Goal: Task Accomplishment & Management: Complete application form

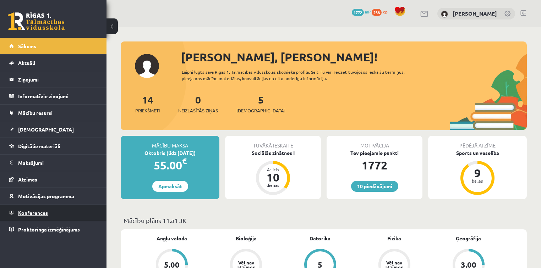
click at [55, 211] on link "Konferences" at bounding box center [53, 213] width 88 height 16
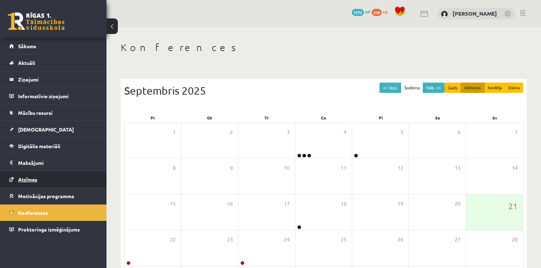
click at [61, 173] on link "Atzīmes" at bounding box center [53, 179] width 88 height 16
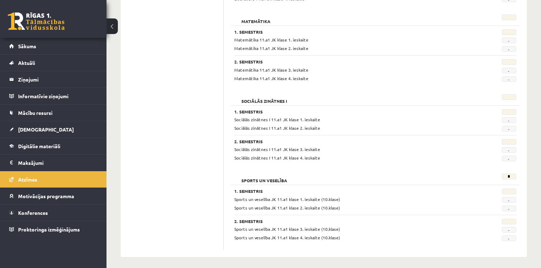
scroll to position [901, 0]
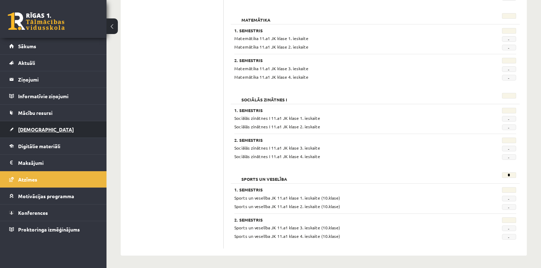
click at [40, 126] on link "[DEMOGRAPHIC_DATA]" at bounding box center [53, 129] width 88 height 16
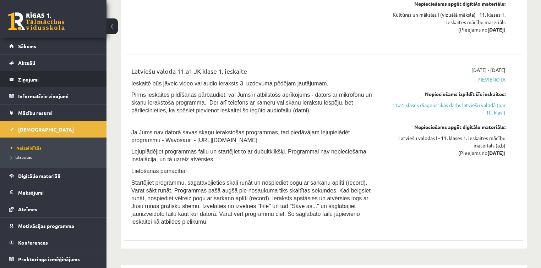
click at [51, 77] on legend "Ziņojumi 0" at bounding box center [57, 79] width 79 height 16
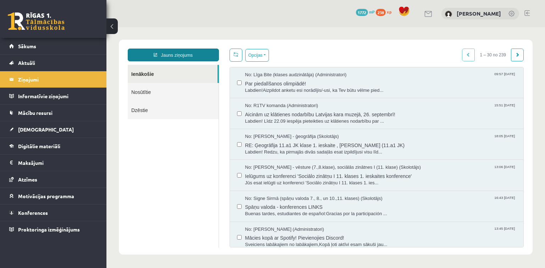
click at [197, 57] on link "Jauns ziņojums" at bounding box center [173, 55] width 91 height 13
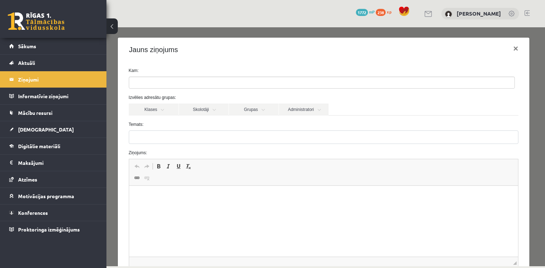
click at [189, 83] on ul at bounding box center [321, 82] width 385 height 11
click at [168, 111] on link "Klases" at bounding box center [154, 110] width 50 height 12
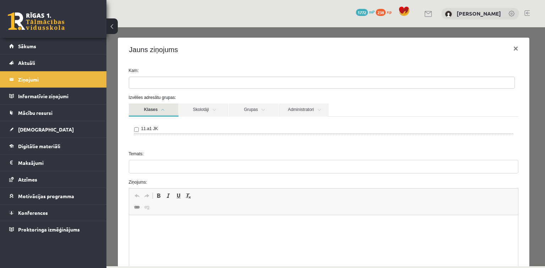
click at [158, 112] on link "Klases" at bounding box center [154, 110] width 50 height 13
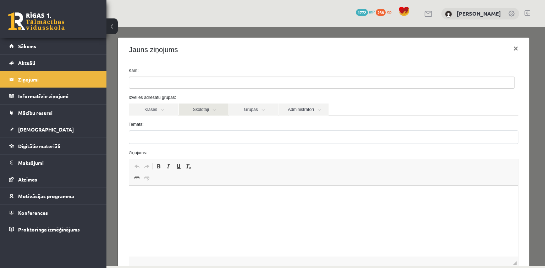
click at [191, 110] on link "Skolotāji" at bounding box center [204, 110] width 50 height 12
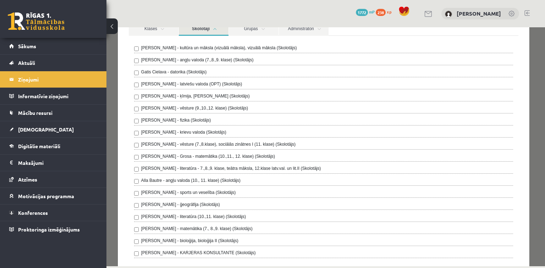
scroll to position [81, 0]
click at [262, 28] on link "Grupas" at bounding box center [254, 29] width 50 height 13
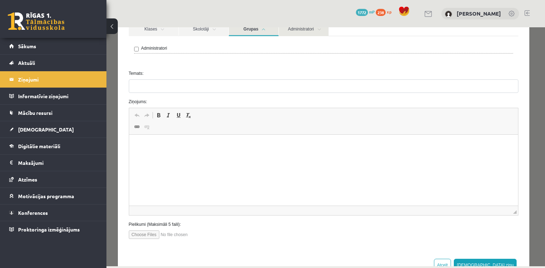
click at [295, 28] on link "Administratori" at bounding box center [304, 29] width 50 height 13
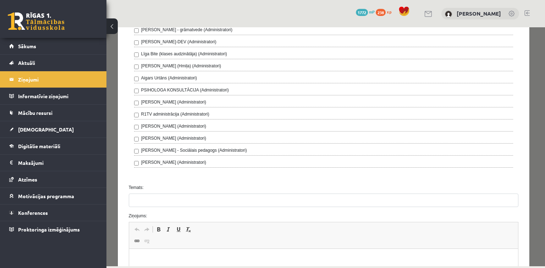
scroll to position [196, 0]
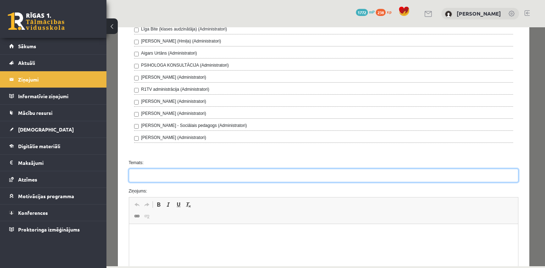
click at [364, 175] on input "Temats:" at bounding box center [324, 175] width 390 height 13
type input "*"
type input "**********"
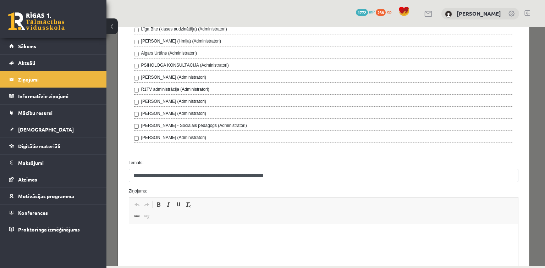
click at [162, 242] on html at bounding box center [323, 235] width 389 height 22
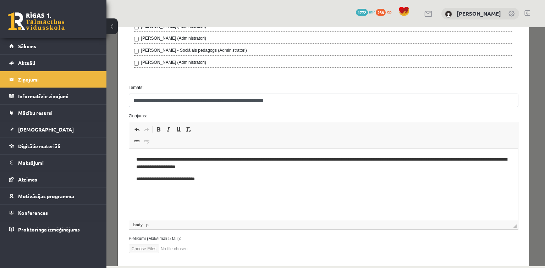
scroll to position [307, 0]
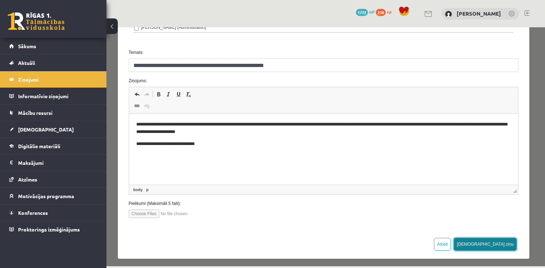
click at [502, 242] on button "Sūtīt ziņu" at bounding box center [485, 244] width 63 height 13
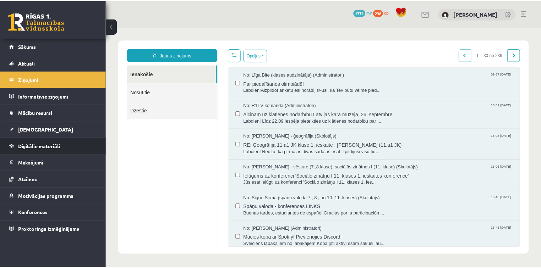
scroll to position [0, 0]
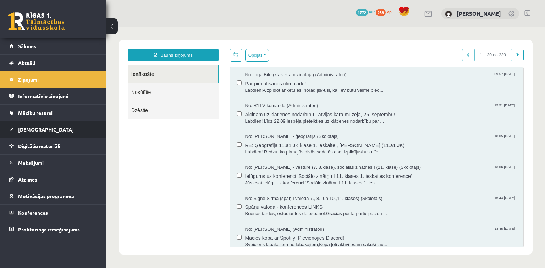
click at [60, 127] on link "[DEMOGRAPHIC_DATA]" at bounding box center [53, 129] width 88 height 16
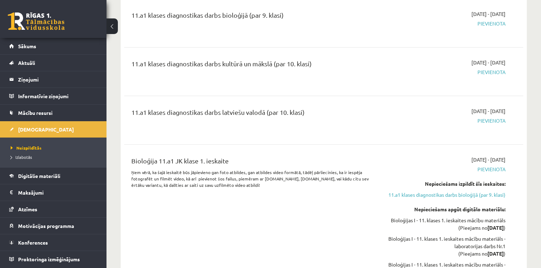
scroll to position [534, 0]
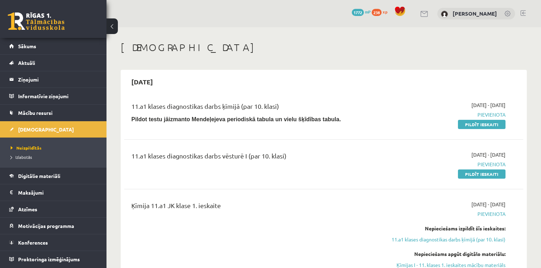
scroll to position [0, 0]
click at [470, 172] on link "Pildīt ieskaiti" at bounding box center [482, 174] width 48 height 9
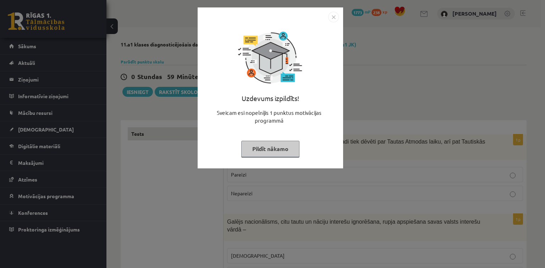
click at [289, 147] on button "Pildīt nākamo" at bounding box center [270, 149] width 58 height 16
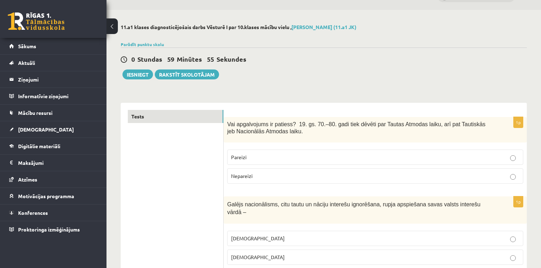
scroll to position [35, 0]
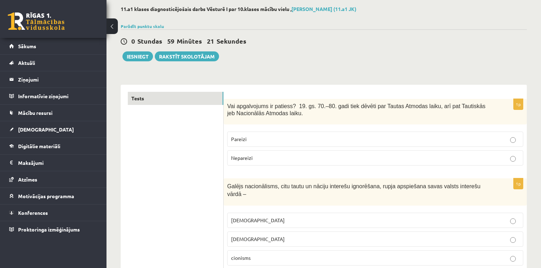
click at [340, 132] on label "Pareizi" at bounding box center [375, 139] width 296 height 15
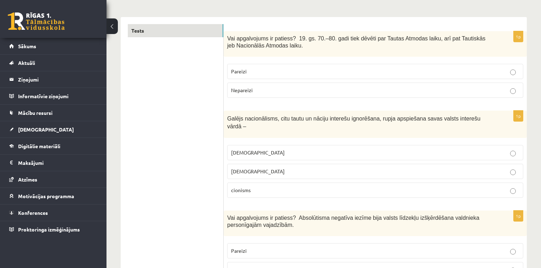
scroll to position [115, 0]
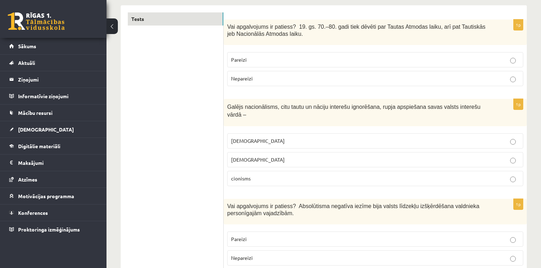
click at [280, 136] on label "šovinisms" at bounding box center [375, 140] width 296 height 15
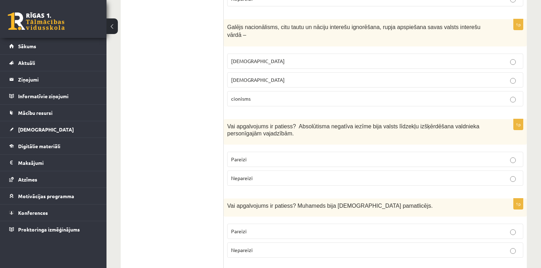
scroll to position [192, 0]
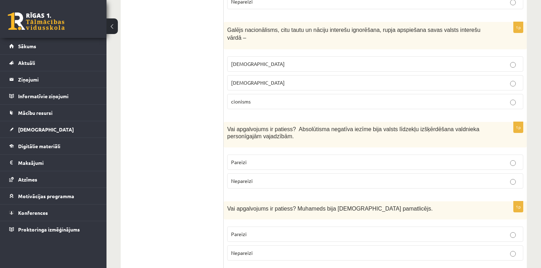
click at [322, 177] on p "Nepareizi" at bounding box center [375, 180] width 288 height 7
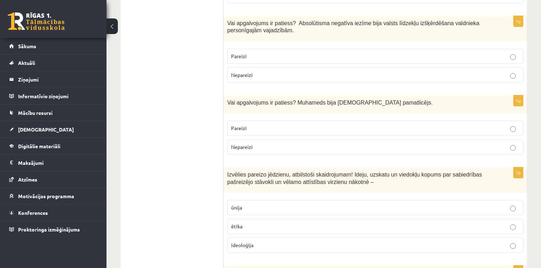
scroll to position [301, 0]
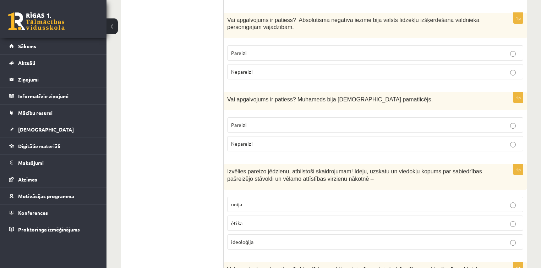
click at [244, 122] on span "Pareizi" at bounding box center [239, 125] width 16 height 6
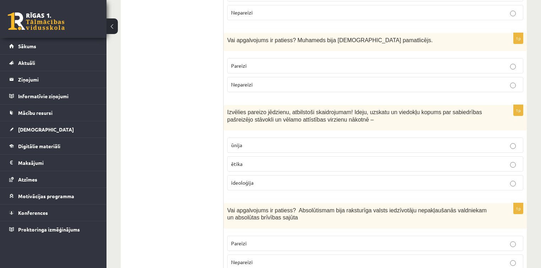
scroll to position [369, 0]
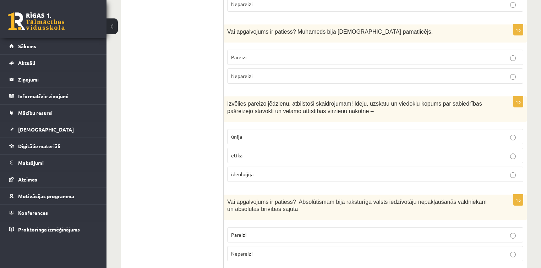
click at [270, 152] on p "ētika" at bounding box center [375, 155] width 288 height 7
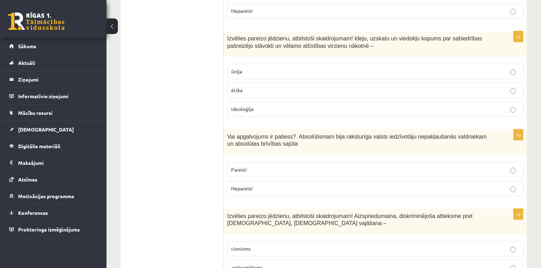
scroll to position [443, 0]
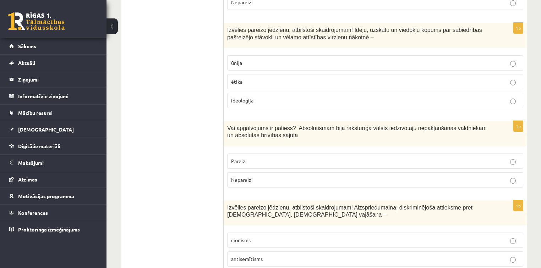
click at [279, 176] on p "Nepareizi" at bounding box center [375, 179] width 288 height 7
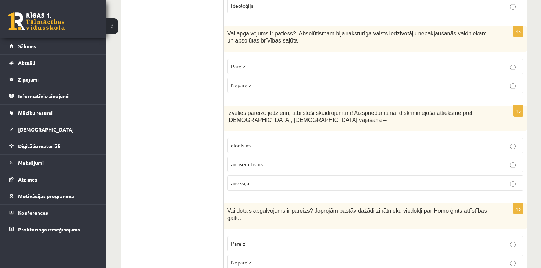
scroll to position [549, 0]
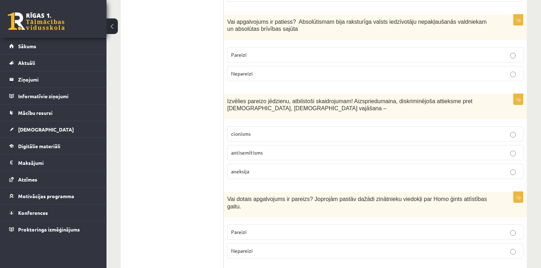
click at [315, 149] on p "antisemītisms" at bounding box center [375, 152] width 288 height 7
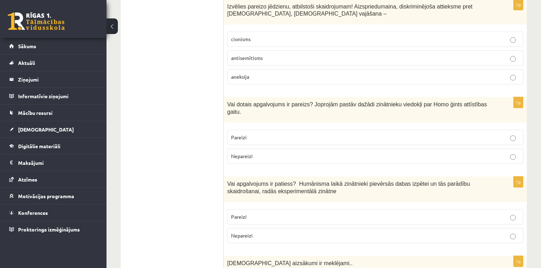
scroll to position [653, 0]
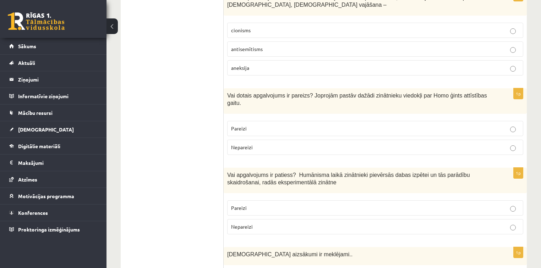
click at [490, 121] on label "Pareizi" at bounding box center [375, 128] width 296 height 15
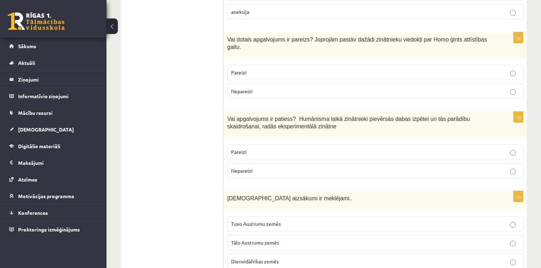
scroll to position [741, 0]
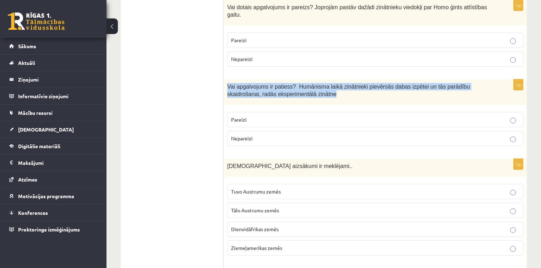
drag, startPoint x: 226, startPoint y: 67, endPoint x: 305, endPoint y: 72, distance: 79.7
click at [305, 79] on div "Vai apgalvojums ir patiess? Humānisma laikā zinātnieki pievērsās dabas izpētei …" at bounding box center [375, 92] width 303 height 26
copy span "Vai apgalvojums ir patiess? Humānisma laikā zinātnieki pievērsās dabas izpētei …"
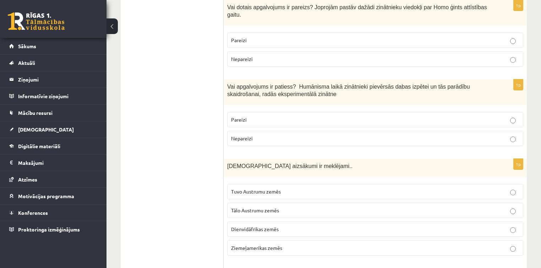
click at [286, 112] on label "Pareizi" at bounding box center [375, 119] width 296 height 15
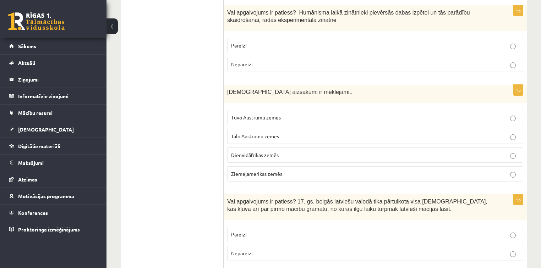
scroll to position [812, 0]
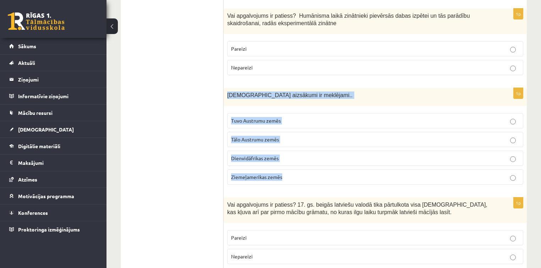
drag, startPoint x: 226, startPoint y: 77, endPoint x: 295, endPoint y: 158, distance: 106.2
click at [295, 158] on div "1p Kristietības aizsākumi ir meklējami.. Tuvo Austrumu zemēs Tālo Austrumu zemē…" at bounding box center [375, 139] width 303 height 103
copy div "Kristietības aizsākumi ir meklējami.. Tuvo Austrumu zemēs Tālo Austrumu zemēs D…"
click at [311, 113] on label "Tuvo Austrumu zemēs" at bounding box center [375, 120] width 296 height 15
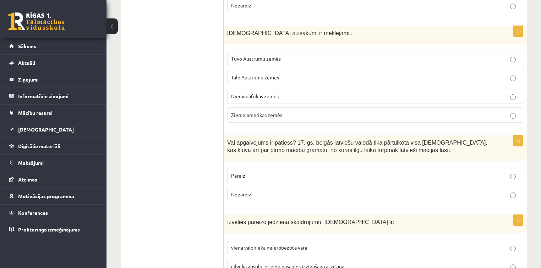
scroll to position [889, 0]
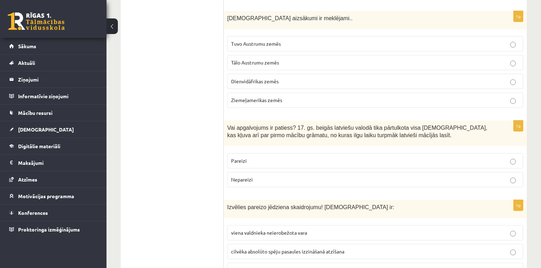
click at [335, 153] on label "Pareizi" at bounding box center [375, 160] width 296 height 15
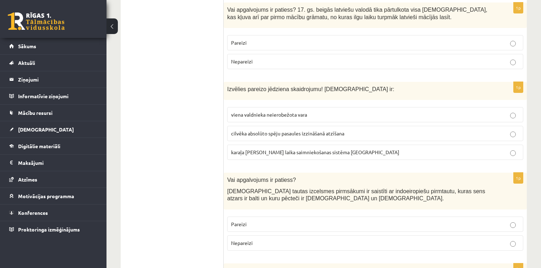
scroll to position [1019, 0]
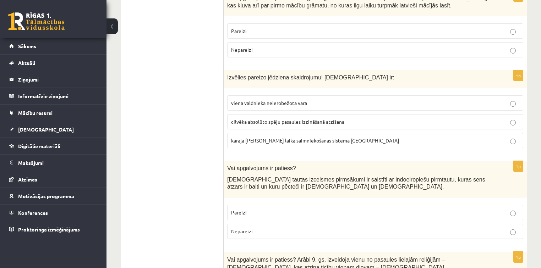
click at [501, 95] on label "viena valdnieka neierobežota vara" at bounding box center [375, 102] width 296 height 15
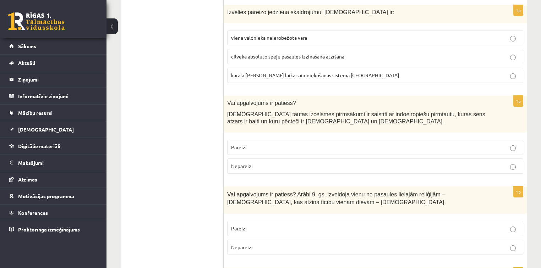
scroll to position [1090, 0]
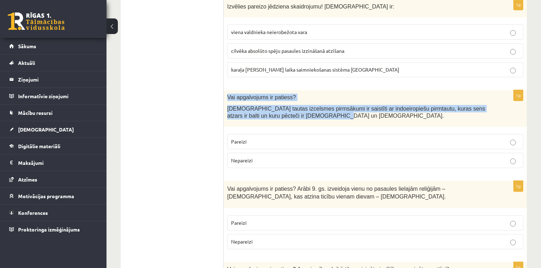
drag, startPoint x: 227, startPoint y: 76, endPoint x: 311, endPoint y: 97, distance: 86.3
click at [311, 97] on div "Vai apgalvojums ir patiess? Latviešu tautas izcelsmes pirmsākumi ir saistīti ar…" at bounding box center [375, 108] width 303 height 37
copy div "Vai apgalvojums ir patiess? Latviešu tautas izcelsmes pirmsākumi ir saistīti ar…"
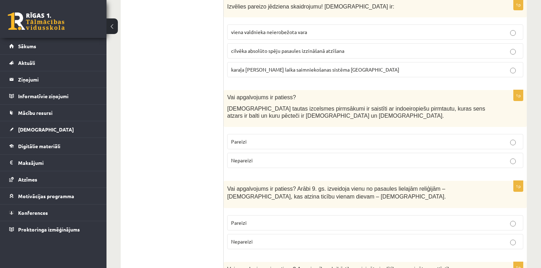
click at [263, 134] on label "Pareizi" at bounding box center [375, 141] width 296 height 15
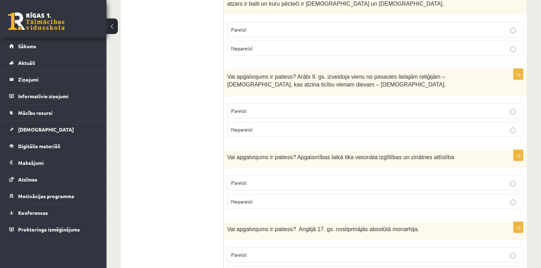
scroll to position [1194, 0]
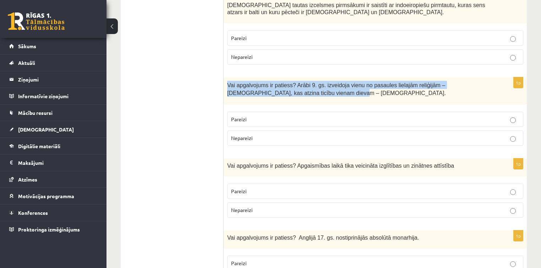
drag, startPoint x: 228, startPoint y: 64, endPoint x: 291, endPoint y: 79, distance: 65.4
click at [291, 79] on div "Vai apgalvojums ir patiess? Arābi 9. gs. izveidoja vienu no pasaules lielajām r…" at bounding box center [375, 90] width 303 height 27
copy span "Vai apgalvojums ir patiess? Arābi 9. gs. izveidoja vienu no pasaules lielajām r…"
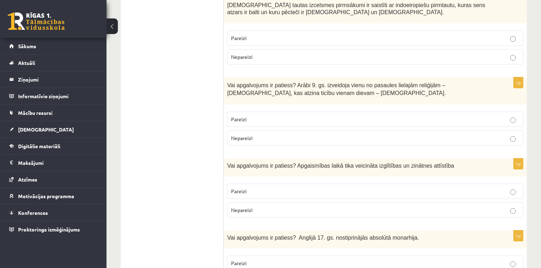
click at [300, 135] on p "Nepareizi" at bounding box center [375, 138] width 288 height 7
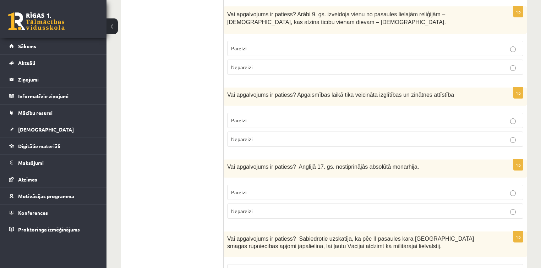
scroll to position [1268, 0]
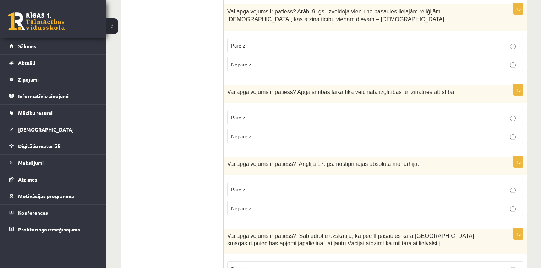
click at [348, 110] on label "Pareizi" at bounding box center [375, 117] width 296 height 15
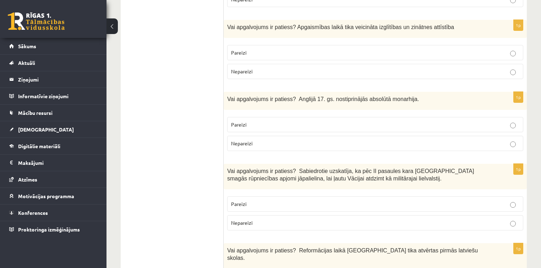
scroll to position [1342, 0]
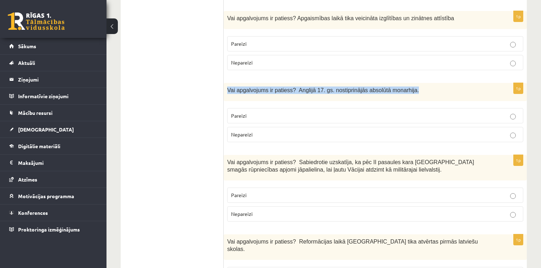
drag, startPoint x: 226, startPoint y: 69, endPoint x: 418, endPoint y: 78, distance: 192.2
click at [418, 83] on div "Vai apgalvojums ir patiess? Anglijā 17. gs. nostiprinājās absolūtā monarhija." at bounding box center [375, 92] width 303 height 18
copy span "Vai apgalvojums ir patiess? Anglijā 17. gs. nostiprinājās absolūtā monarhija."
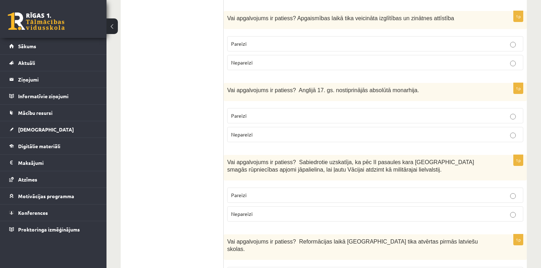
click at [270, 105] on fieldset "Pareizi Nepareizi" at bounding box center [375, 125] width 296 height 40
click at [289, 131] on p "Nepareizi" at bounding box center [375, 134] width 288 height 7
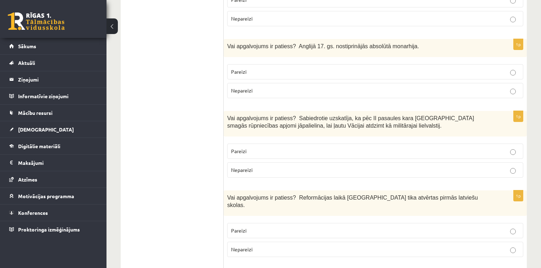
scroll to position [1389, 0]
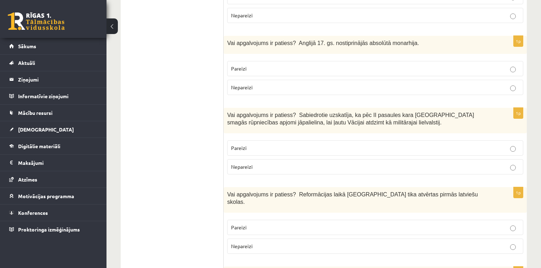
click at [505, 163] on p "Nepareizi" at bounding box center [375, 166] width 288 height 7
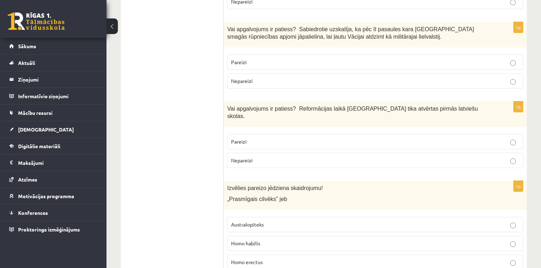
scroll to position [1486, 0]
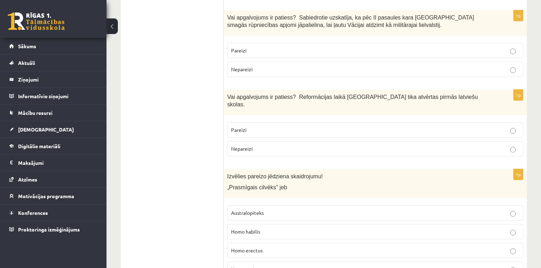
click at [292, 94] on span "Vai apgalvojums ir patiess? Reformācijas laikā Livonijā tika atvērtas pirmās la…" at bounding box center [352, 100] width 251 height 13
click at [293, 94] on span "Vai apgalvojums ir patiess? Reformācijas laikā Livonijā tika atvērtas pirmās la…" at bounding box center [352, 100] width 251 height 13
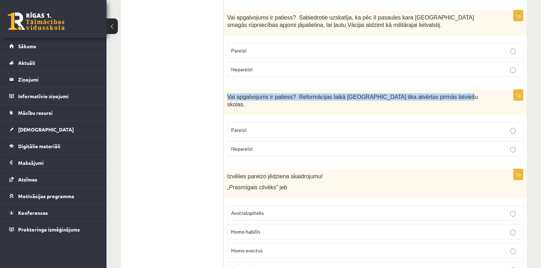
drag, startPoint x: 227, startPoint y: 75, endPoint x: 464, endPoint y: 72, distance: 237.4
click at [464, 90] on div "Vai apgalvojums ir patiess? Reformācijas laikā Livonijā tika atvērtas pirmās la…" at bounding box center [375, 103] width 303 height 26
copy span "Vai apgalvojums ir patiess? Reformācijas laikā Livonijā tika atvērtas pirmās la…"
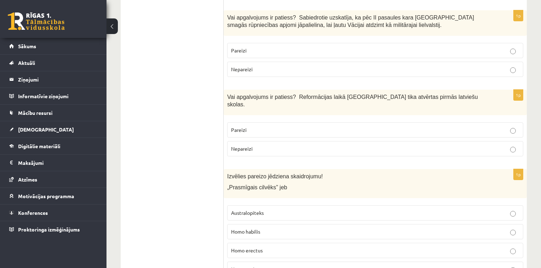
click at [356, 122] on label "Pareizi" at bounding box center [375, 129] width 296 height 15
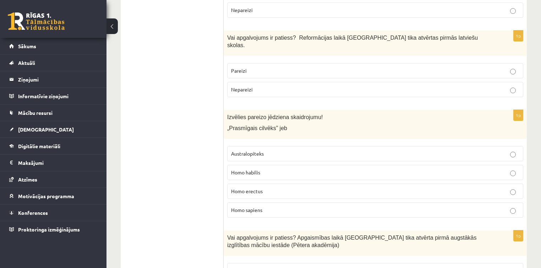
scroll to position [1557, 0]
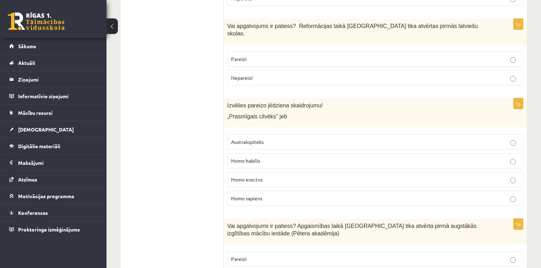
click at [280, 195] on p "Homo sapiens" at bounding box center [375, 198] width 288 height 7
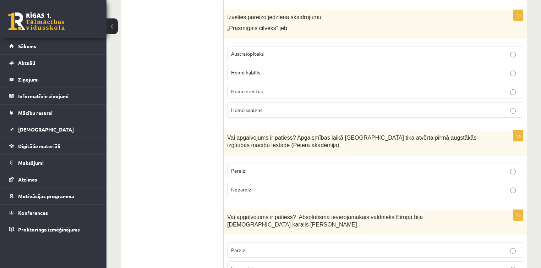
scroll to position [1655, 0]
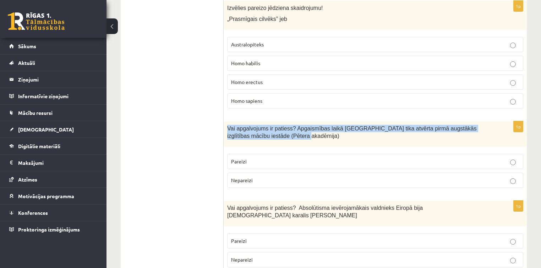
drag, startPoint x: 227, startPoint y: 98, endPoint x: 275, endPoint y: 111, distance: 50.2
click at [275, 121] on div "Vai apgalvojums ir patiess? Apgaismības laikā Jelgavā tika atvērta pirmā augstā…" at bounding box center [375, 134] width 303 height 26
copy span "Vai apgalvojums ir patiess? Apgaismības laikā Jelgavā tika atvērta pirmā augstā…"
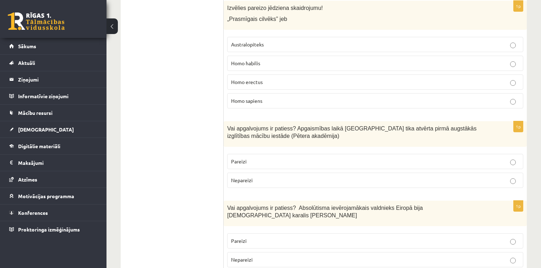
click at [289, 154] on label "Pareizi" at bounding box center [375, 161] width 296 height 15
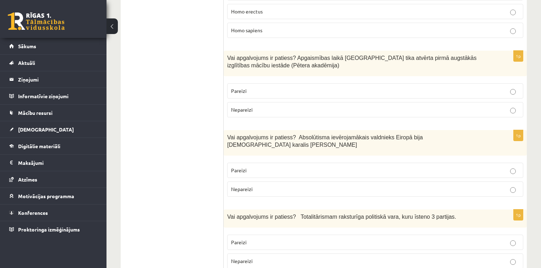
scroll to position [1740, 0]
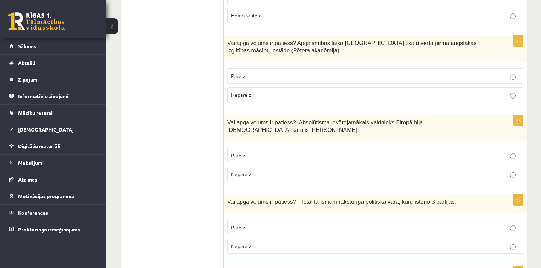
drag, startPoint x: 227, startPoint y: 91, endPoint x: 393, endPoint y: 93, distance: 166.1
click at [393, 120] on span "Vai apgalvojums ir patiess? Absolūtisma ievērojamākais valdnieks Eiropā bija Fr…" at bounding box center [325, 126] width 196 height 13
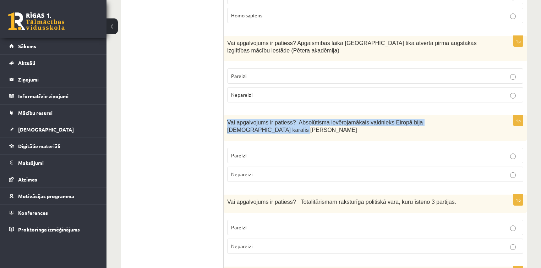
drag, startPoint x: 227, startPoint y: 92, endPoint x: 479, endPoint y: 98, distance: 252.4
click at [479, 115] on div "Vai apgalvojums ir patiess? Absolūtisma ievērojamākais valdnieks Eiropā bija Fr…" at bounding box center [375, 128] width 303 height 26
copy span "Vai apgalvojums ir patiess? Absolūtisma ievērojamākais valdnieks Eiropā bija Fr…"
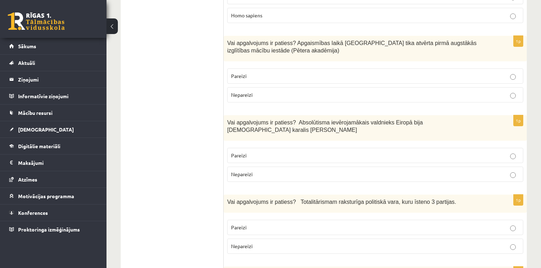
click at [270, 152] on p "Pareizi" at bounding box center [375, 155] width 288 height 7
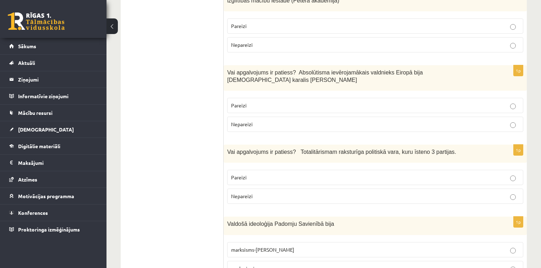
scroll to position [1817, 0]
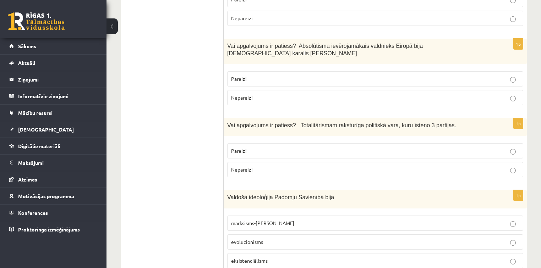
click at [496, 147] on p "Pareizi" at bounding box center [375, 150] width 288 height 7
click at [499, 162] on label "Nepareizi" at bounding box center [375, 169] width 296 height 15
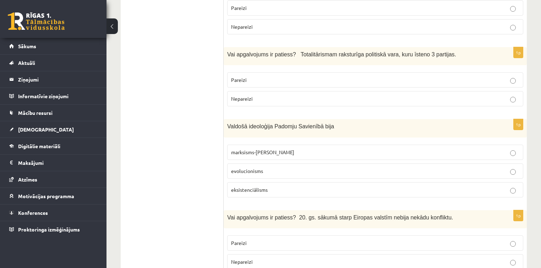
scroll to position [1891, 0]
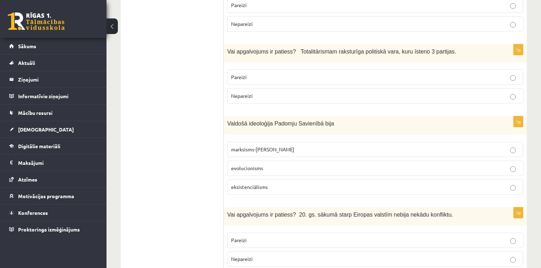
click at [297, 146] on p "marksisms-ļeņinisms" at bounding box center [375, 149] width 288 height 7
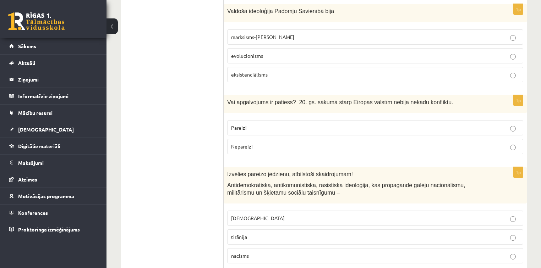
scroll to position [2006, 0]
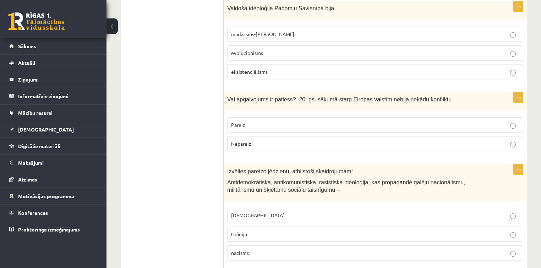
click at [327, 140] on p "Nepareizi" at bounding box center [375, 143] width 288 height 7
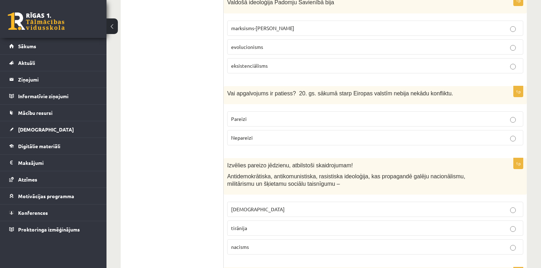
scroll to position [2015, 0]
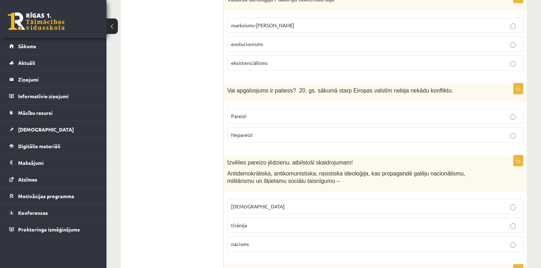
click at [279, 199] on label "fašisms" at bounding box center [375, 206] width 296 height 15
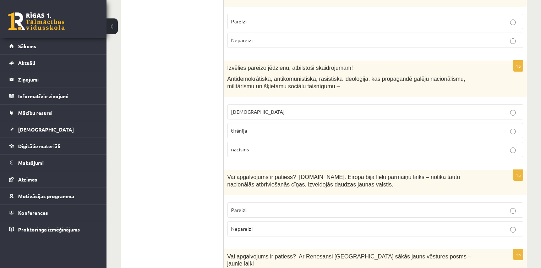
scroll to position [2104, 0]
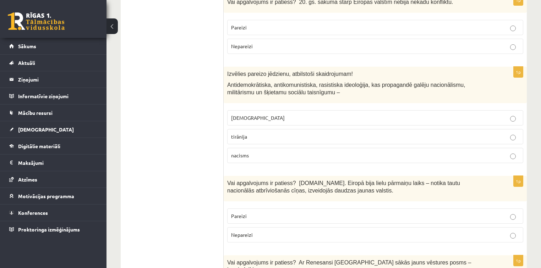
click at [317, 209] on label "Pareizi" at bounding box center [375, 216] width 296 height 15
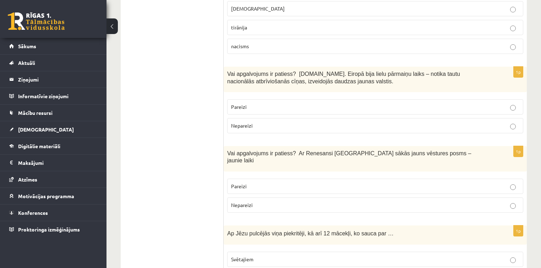
scroll to position [2222, 0]
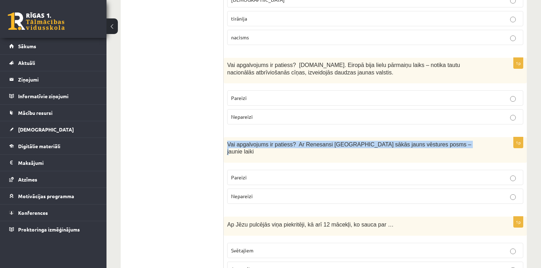
drag, startPoint x: 226, startPoint y: 105, endPoint x: 444, endPoint y: 105, distance: 218.3
click at [444, 137] on div "Vai apgalvojums ir patiess? Ar Renesansi Eiropā sākās jauns vēstures posms – ja…" at bounding box center [375, 150] width 303 height 26
copy span "Vai apgalvojums ir patiess? Ar Renesansi Eiropā sākās jauns vēstures posms – ja…"
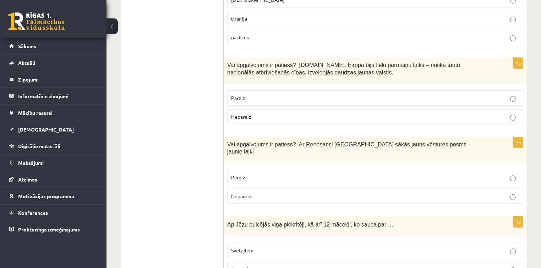
click at [272, 174] on p "Pareizi" at bounding box center [375, 177] width 288 height 7
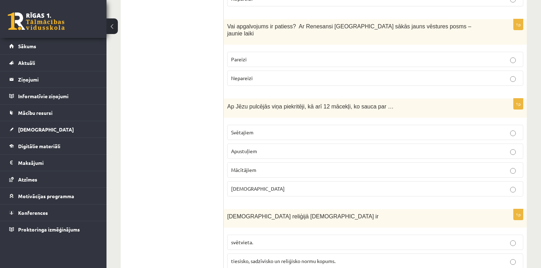
scroll to position [2335, 0]
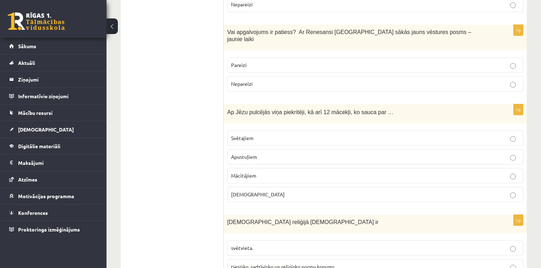
click at [297, 153] on p "Apustuļiem" at bounding box center [375, 156] width 288 height 7
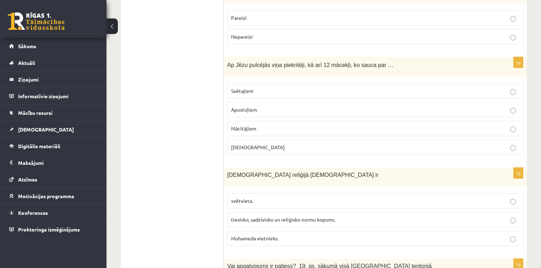
scroll to position [2391, 0]
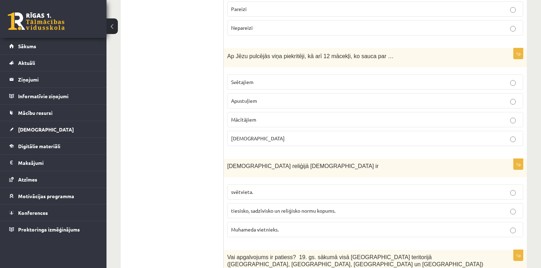
click at [338, 207] on p "tiesisko, sadzīvisko un reliģisko normu kopums." at bounding box center [375, 210] width 288 height 7
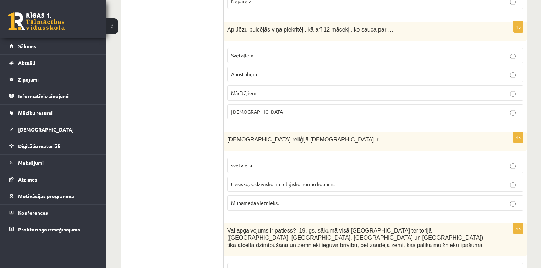
click at [301, 267] on p "Pareizi" at bounding box center [375, 270] width 288 height 7
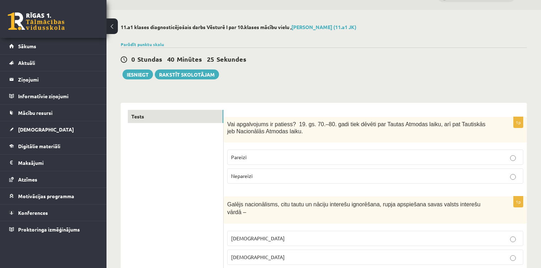
scroll to position [0, 0]
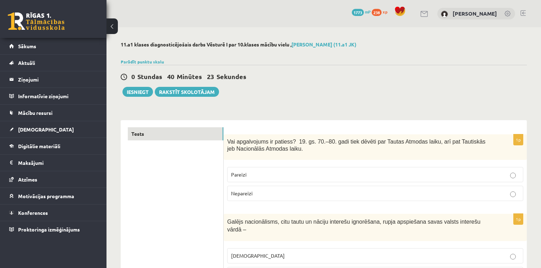
click at [142, 93] on button "Iesniegt" at bounding box center [137, 92] width 31 height 10
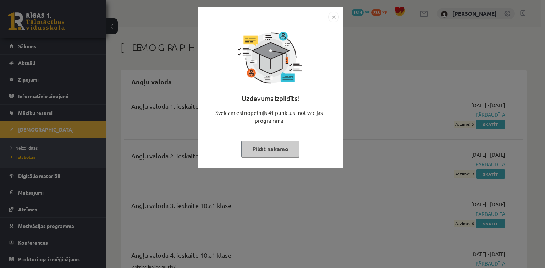
click at [277, 146] on button "Pildīt nākamo" at bounding box center [270, 149] width 58 height 16
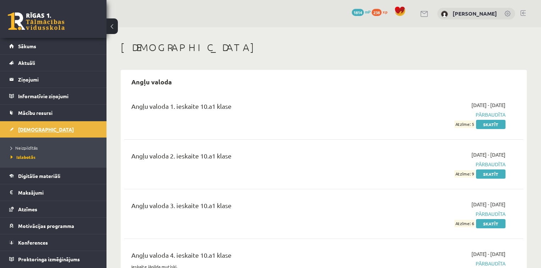
click at [77, 123] on link "[DEMOGRAPHIC_DATA]" at bounding box center [53, 129] width 88 height 16
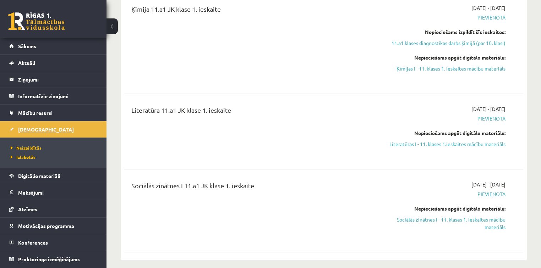
scroll to position [148, 0]
click at [66, 225] on span "Motivācijas programma" at bounding box center [46, 226] width 56 height 6
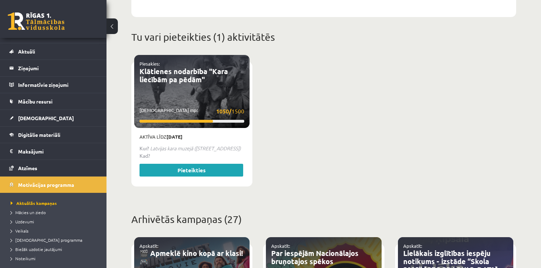
scroll to position [260, 0]
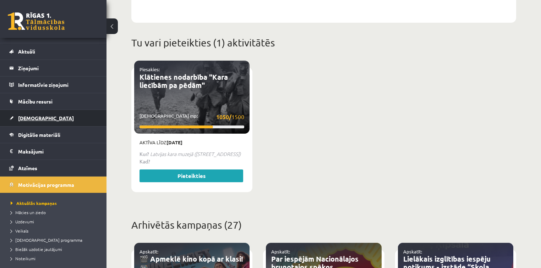
click at [49, 122] on link "[DEMOGRAPHIC_DATA]" at bounding box center [53, 118] width 88 height 16
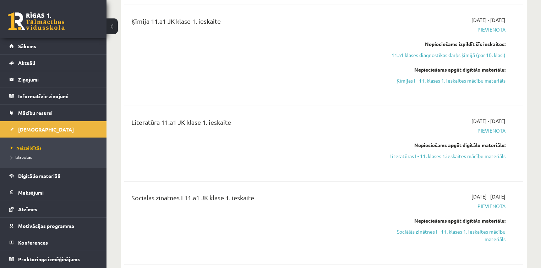
scroll to position [146, 0]
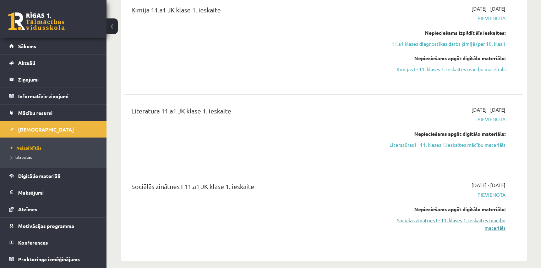
click at [474, 221] on link "Sociālās zinātnes I - 11. klases 1. ieskaites mācību materiāls" at bounding box center [446, 224] width 117 height 15
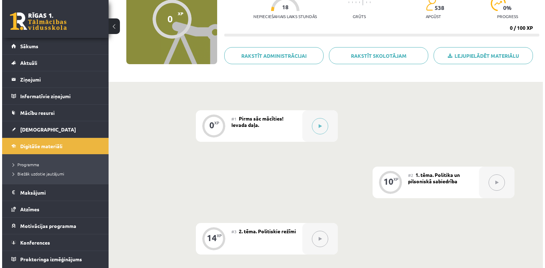
scroll to position [65, 0]
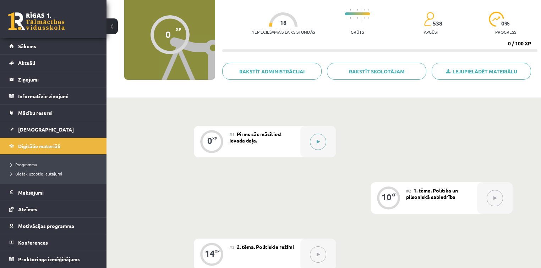
click at [317, 142] on icon at bounding box center [318, 142] width 3 height 4
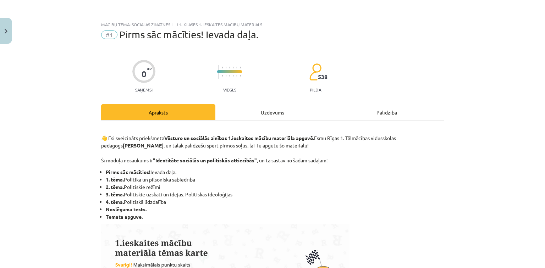
click at [260, 118] on div "Uzdevums" at bounding box center [272, 112] width 114 height 16
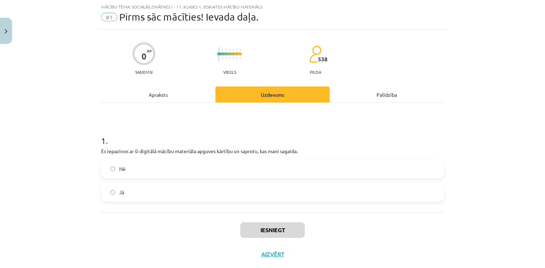
click at [152, 94] on div "Apraksts" at bounding box center [158, 95] width 114 height 16
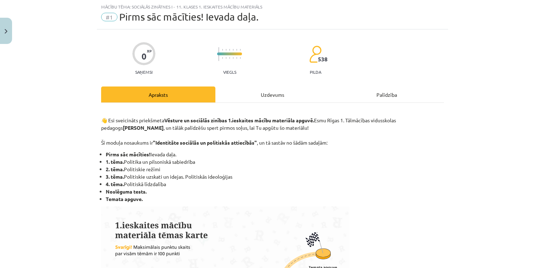
click at [253, 90] on div "Uzdevums" at bounding box center [272, 95] width 114 height 16
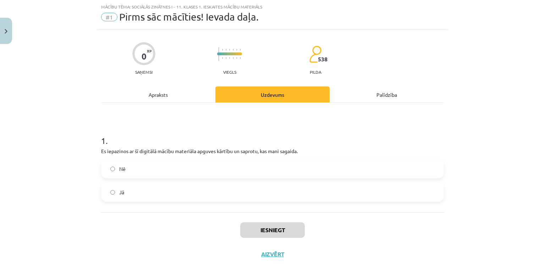
click at [163, 185] on label "Jā" at bounding box center [272, 192] width 341 height 18
click at [268, 230] on button "Iesniegt" at bounding box center [272, 231] width 65 height 16
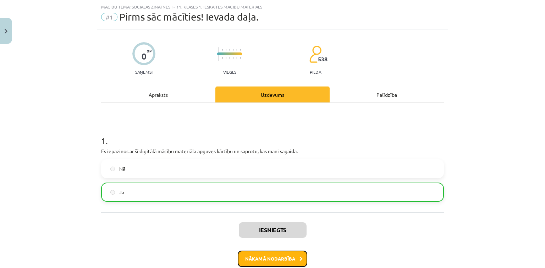
click at [270, 258] on button "Nākamā nodarbība" at bounding box center [273, 259] width 70 height 16
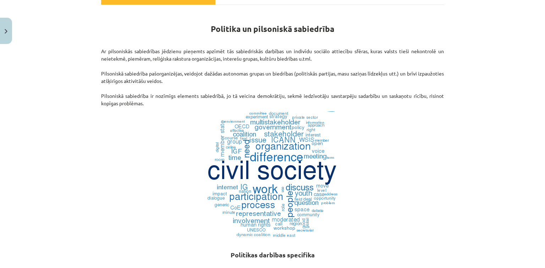
scroll to position [114, 0]
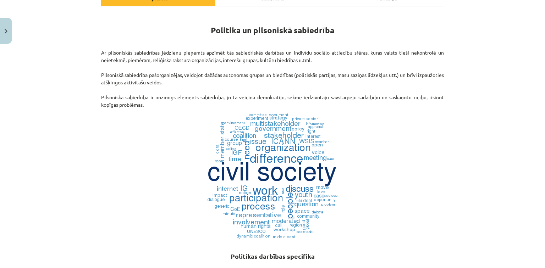
click at [512, 124] on div "Mācību tēma: Sociālās zinātnes i - 11. klases 1. ieskaites mācību materiāls #2 …" at bounding box center [272, 134] width 545 height 268
click at [486, 177] on div "Mācību tēma: Sociālās zinātnes i - 11. klases 1. ieskaites mācību materiāls #2 …" at bounding box center [272, 134] width 545 height 268
drag, startPoint x: 490, startPoint y: 179, endPoint x: 489, endPoint y: 170, distance: 8.2
click at [489, 170] on div "Mācību tēma: Sociālās zinātnes i - 11. klases 1. ieskaites mācību materiāls #2 …" at bounding box center [272, 134] width 545 height 268
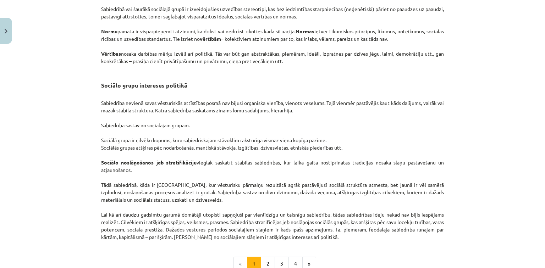
scroll to position [1022, 0]
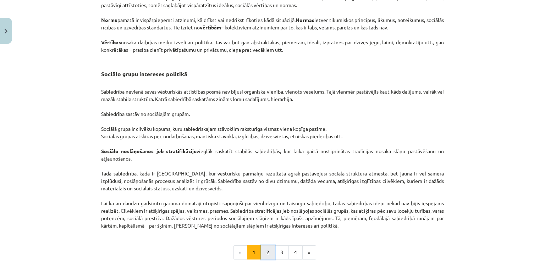
click at [264, 253] on button "2" at bounding box center [268, 253] width 14 height 14
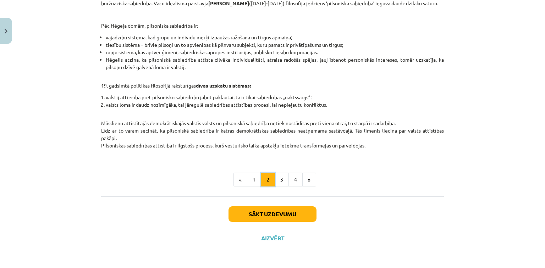
scroll to position [292, 0]
click at [278, 178] on button "3" at bounding box center [282, 180] width 14 height 14
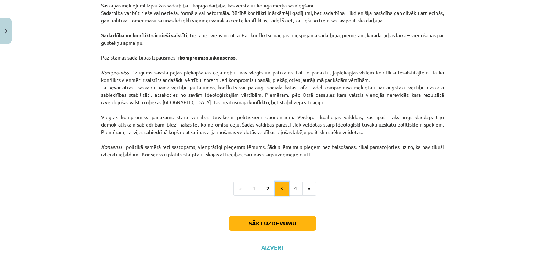
scroll to position [922, 0]
click at [292, 184] on button "4" at bounding box center [296, 188] width 14 height 14
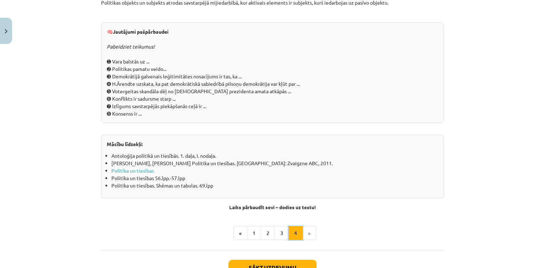
scroll to position [740, 0]
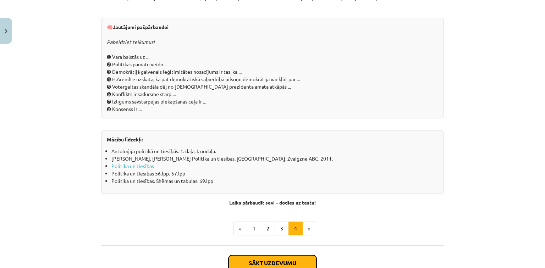
click at [261, 257] on button "Sākt uzdevumu" at bounding box center [273, 264] width 88 height 16
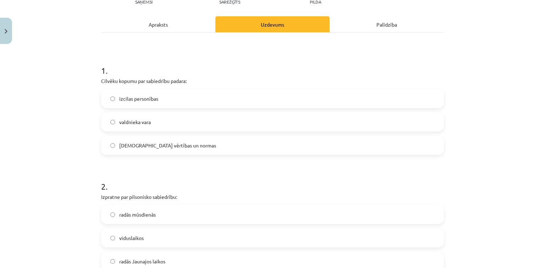
scroll to position [120, 0]
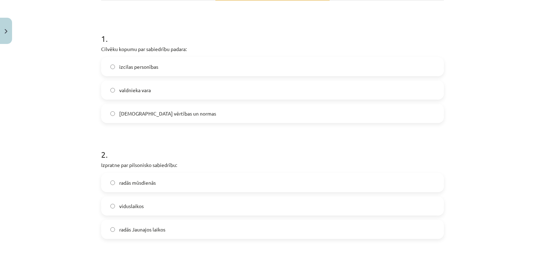
click at [194, 116] on label "kopīgās vērtības un normas" at bounding box center [272, 114] width 341 height 18
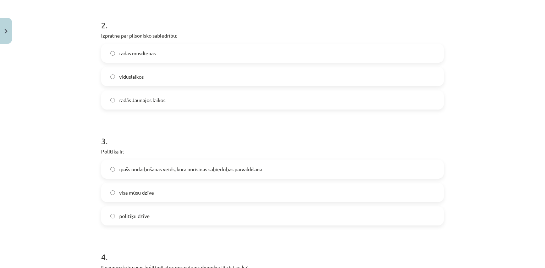
scroll to position [221, 0]
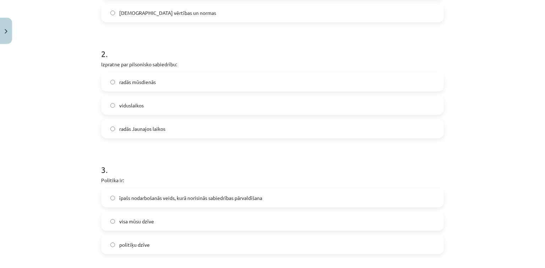
click at [345, 108] on label "viduslaikos" at bounding box center [272, 106] width 341 height 18
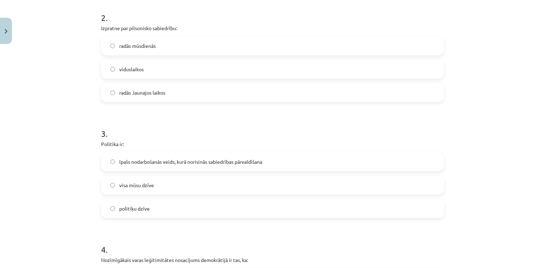
scroll to position [290, 0]
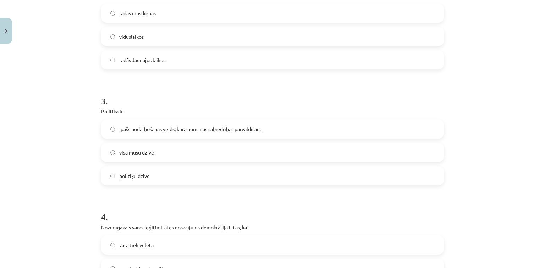
click at [244, 133] on label "īpašs nodarbošanās veids, kurā norisinās sabiedrības pārvaldīšana" at bounding box center [272, 129] width 341 height 18
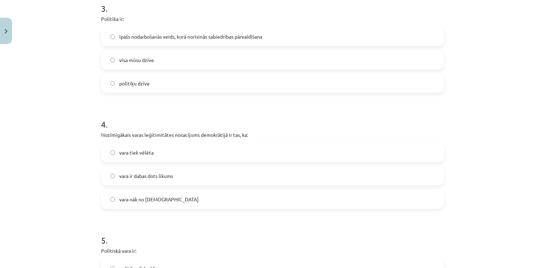
scroll to position [383, 0]
click at [158, 199] on label "vara nāk no Dieva" at bounding box center [272, 199] width 341 height 18
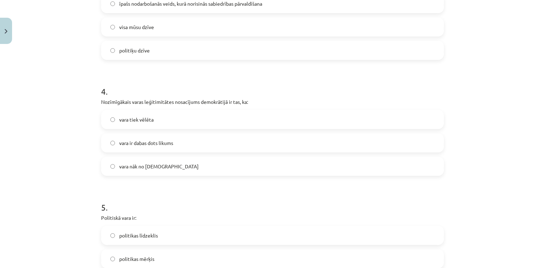
scroll to position [494, 0]
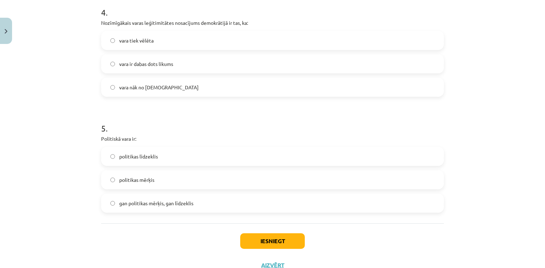
click at [170, 204] on span "gan politikas mērķis, gan līdzeklis" at bounding box center [156, 203] width 74 height 7
click at [251, 242] on button "Iesniegt" at bounding box center [272, 242] width 65 height 16
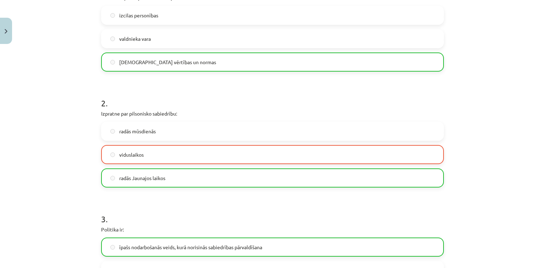
scroll to position [543, 0]
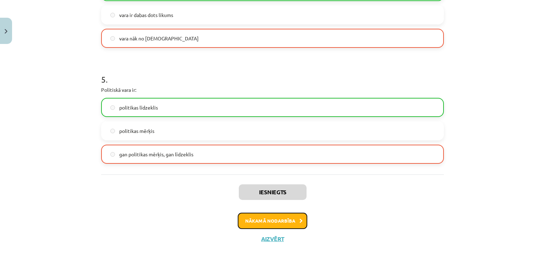
click at [294, 226] on button "Nākamā nodarbība" at bounding box center [273, 221] width 70 height 16
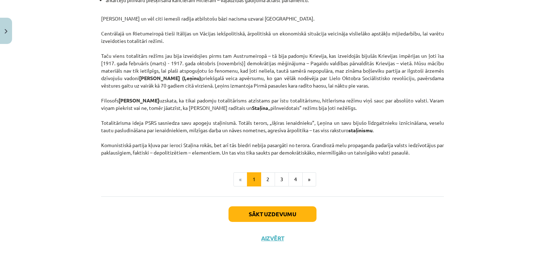
scroll to position [1821, 0]
click at [271, 183] on button "2" at bounding box center [268, 179] width 14 height 14
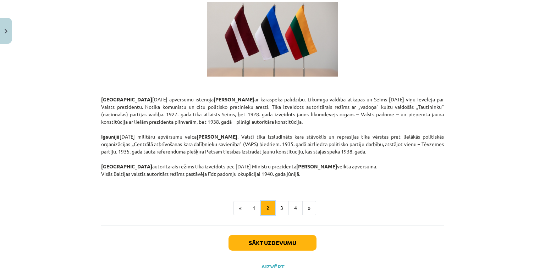
scroll to position [1222, 0]
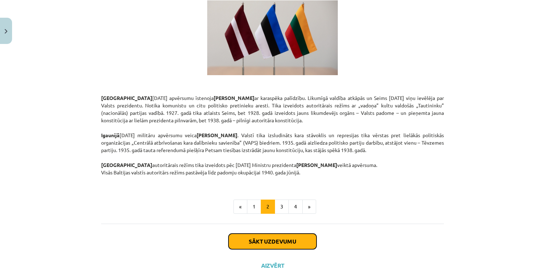
click at [299, 234] on button "Sākt uzdevumu" at bounding box center [273, 242] width 88 height 16
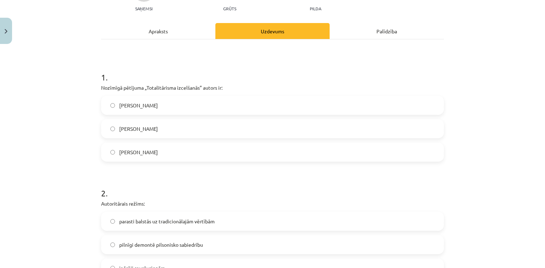
scroll to position [86, 0]
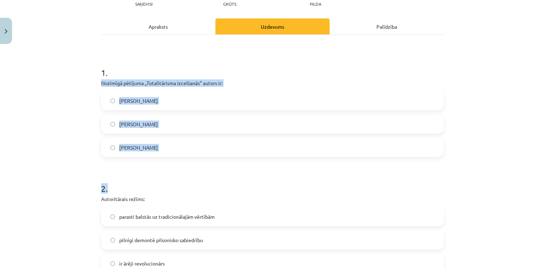
drag, startPoint x: 98, startPoint y: 80, endPoint x: 186, endPoint y: 159, distance: 118.1
copy form "Nozīmīgā pētījuma „Totalitārisma izcelšanās” autors ir: Hanna Ārendte Zbigņevs …"
click at [157, 99] on label "Hanna Ārendte" at bounding box center [272, 101] width 341 height 18
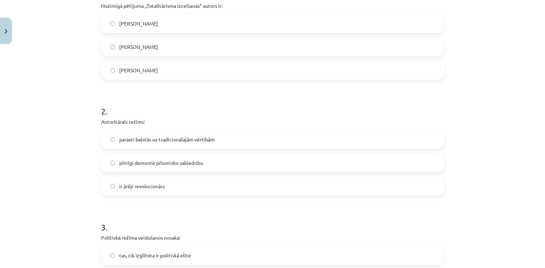
scroll to position [177, 0]
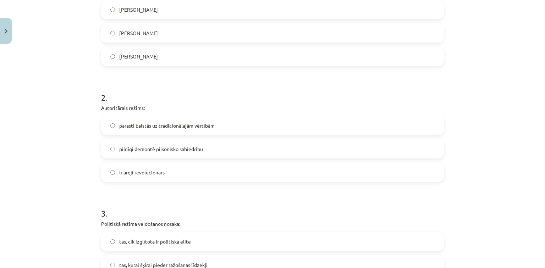
drag, startPoint x: 443, startPoint y: 135, endPoint x: 418, endPoint y: 128, distance: 26.2
drag, startPoint x: 418, startPoint y: 128, endPoint x: 382, endPoint y: 112, distance: 39.6
click at [382, 112] on div "2 . Autoritārais režīms: parasti balstās uz tradicionālajām vērtībām pilnīgi de…" at bounding box center [272, 131] width 343 height 102
click at [273, 131] on label "parasti balstās uz tradicionālajām vērtībām" at bounding box center [272, 126] width 341 height 18
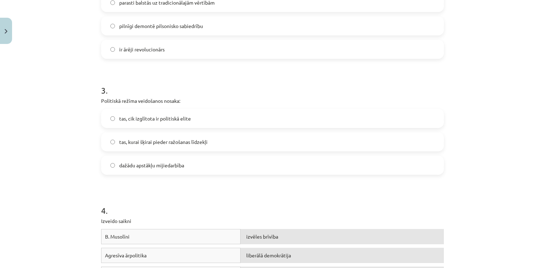
scroll to position [336, 0]
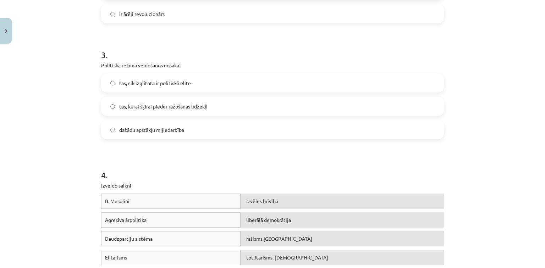
click at [202, 104] on span "tas, kurai šķirai pieder ražošanas līdzekļi" at bounding box center [163, 106] width 88 height 7
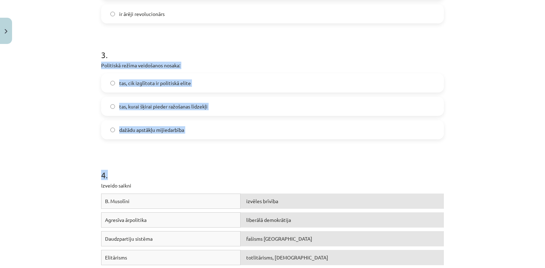
drag, startPoint x: 97, startPoint y: 66, endPoint x: 216, endPoint y: 150, distance: 145.3
click at [216, 150] on div "14 XP Saņemsi Grūts 538 pilda Apraksts Uzdevums Palīdzība 1 . Nozīmīgā pētījuma…" at bounding box center [272, 153] width 351 height 885
copy form "Politiskā režīma veidošanos nosaka: tas, cik izglītota ir politiskā elite tas, …"
click at [198, 128] on label "dažādu apstākļu mijiedarbība" at bounding box center [272, 130] width 341 height 18
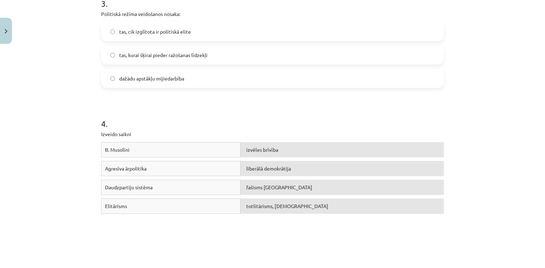
scroll to position [391, 0]
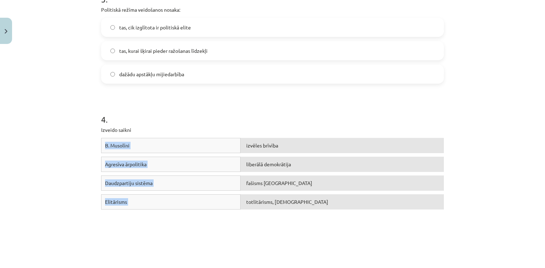
drag, startPoint x: 72, startPoint y: 137, endPoint x: 285, endPoint y: 238, distance: 235.3
click at [285, 238] on div "Mācību tēma: Sociālās zinātnes i - 11. klases 1. ieskaites mācību materiāls #3 …" at bounding box center [272, 134] width 545 height 268
click at [285, 238] on div "B. Musolīni izvēles brīvība Agresīva ārpolitika liberālā demokrātija Daudzparti…" at bounding box center [272, 191] width 343 height 106
click at [115, 135] on div "4 . Izveido saikni B. Musolīni izvēles brīvība Agresīva ārpolitika liberālā dem…" at bounding box center [272, 166] width 343 height 157
drag, startPoint x: 87, startPoint y: 128, endPoint x: 308, endPoint y: 199, distance: 232.1
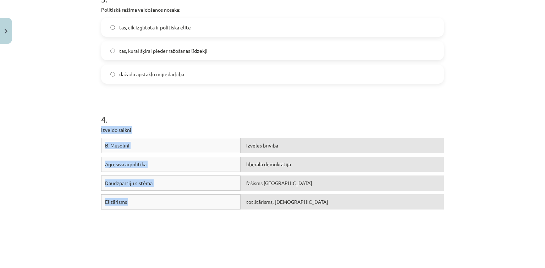
click at [308, 199] on div "Mācību tēma: Sociālās zinātnes i - 11. klases 1. ieskaites mācību materiāls #3 …" at bounding box center [272, 134] width 545 height 268
copy div "Izveido saikni B. Musolīni izvēles brīvība Agresīva ārpolitika liberālā demokrā…"
click at [258, 216] on div "B. Musolīni izvēles brīvība Agresīva ārpolitika liberālā demokrātija Daudzparti…" at bounding box center [272, 191] width 343 height 106
drag, startPoint x: 235, startPoint y: 135, endPoint x: 284, endPoint y: 178, distance: 64.6
click at [284, 178] on div "4 . Izveido saikni B. Musolīni izvēles brīvība Agresīva ārpolitika liberālā dem…" at bounding box center [272, 166] width 343 height 157
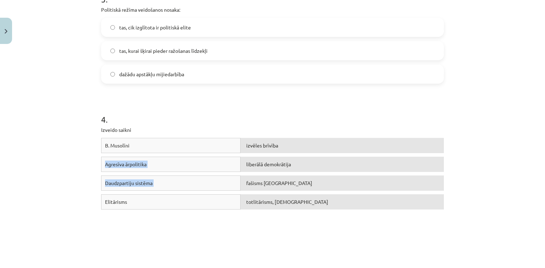
click at [280, 134] on div "4 . Izveido saikni B. Musolīni izvēles brīvība Agresīva ārpolitika liberālā dem…" at bounding box center [272, 166] width 343 height 157
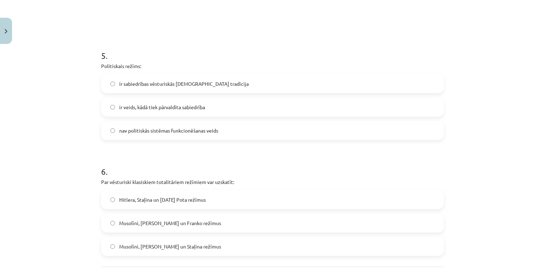
scroll to position [615, 0]
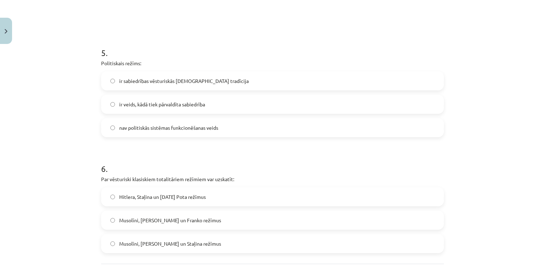
click at [189, 104] on span "ir veids, kādā tiek pārvaldīta sabiedrība" at bounding box center [162, 104] width 86 height 7
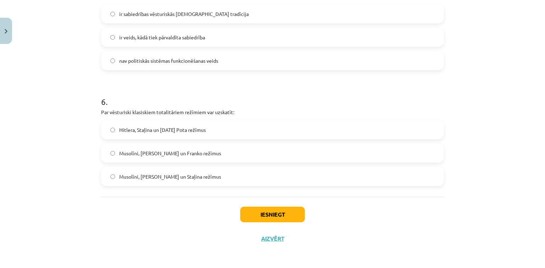
click at [172, 175] on span "Musolīni, Hitlera un Staļina režīmus" at bounding box center [170, 176] width 102 height 7
click at [284, 216] on button "Iesniegt" at bounding box center [272, 215] width 65 height 16
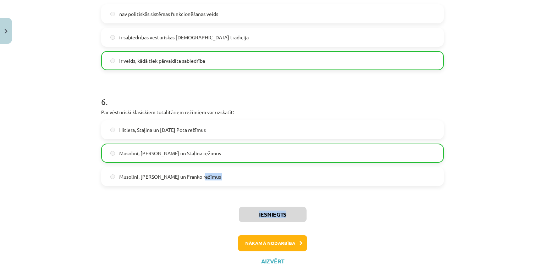
drag, startPoint x: 540, startPoint y: 205, endPoint x: 538, endPoint y: 175, distance: 29.9
click at [538, 175] on div "Mācību tēma: Sociālās zinātnes i - 11. klases 1. ieskaites mācību materiāls #3 …" at bounding box center [272, 134] width 545 height 268
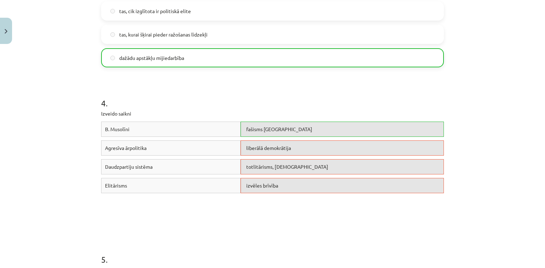
scroll to position [411, 0]
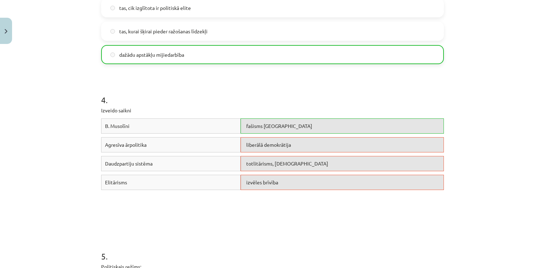
drag, startPoint x: 543, startPoint y: 70, endPoint x: 518, endPoint y: 202, distance: 134.5
click at [518, 202] on div "Mācību tēma: Sociālās zinātnes i - 11. klases 1. ieskaites mācību materiāls #3 …" at bounding box center [272, 134] width 545 height 268
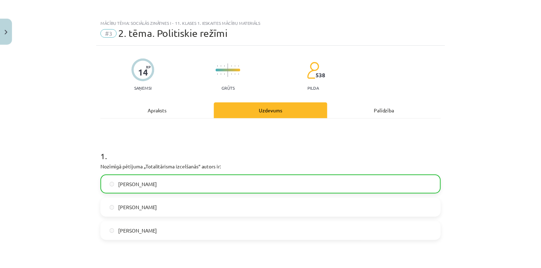
scroll to position [0, 0]
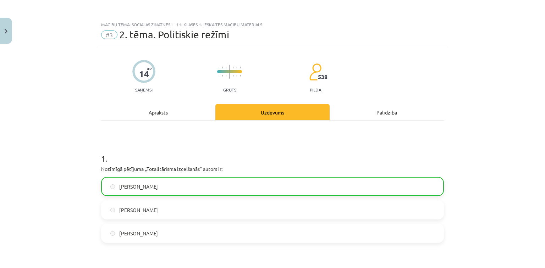
click at [12, 28] on div "Mācību tēma: Sociālās zinātnes i - 11. klases 1. ieskaites mācību materiāls #3 …" at bounding box center [272, 134] width 545 height 268
click at [0, 27] on button "Close" at bounding box center [6, 31] width 12 height 26
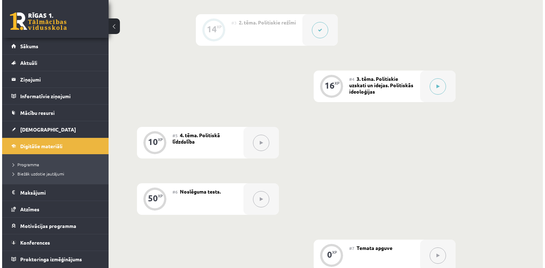
scroll to position [298, 0]
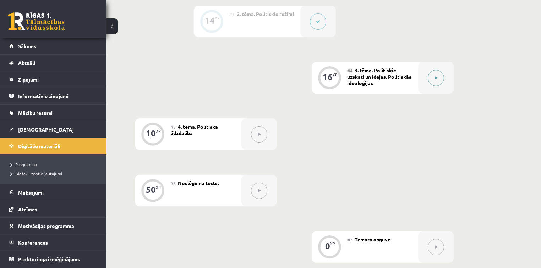
click at [434, 80] on icon at bounding box center [435, 78] width 3 height 4
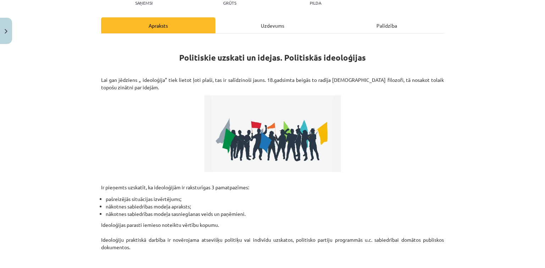
scroll to position [136, 0]
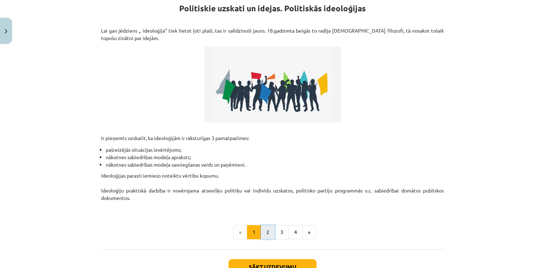
click at [267, 230] on button "2" at bounding box center [268, 232] width 14 height 14
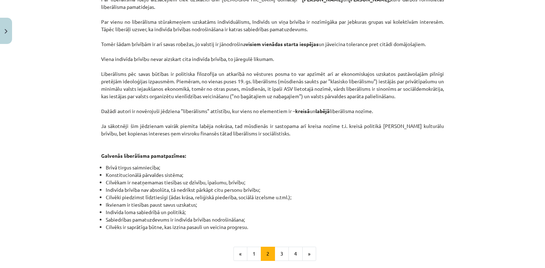
scroll to position [328, 0]
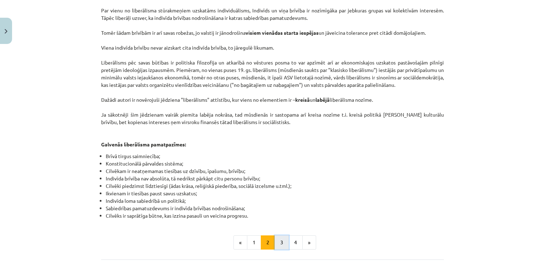
click at [275, 236] on button "3" at bounding box center [282, 243] width 14 height 14
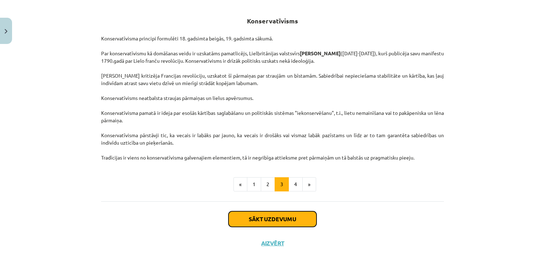
click at [287, 217] on button "Sākt uzdevumu" at bounding box center [273, 220] width 88 height 16
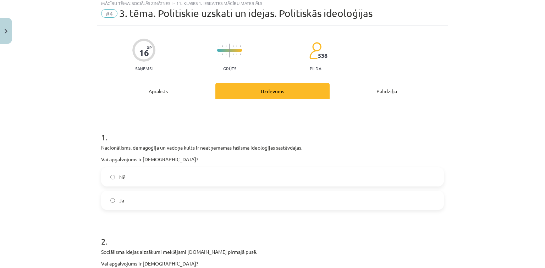
scroll to position [18, 0]
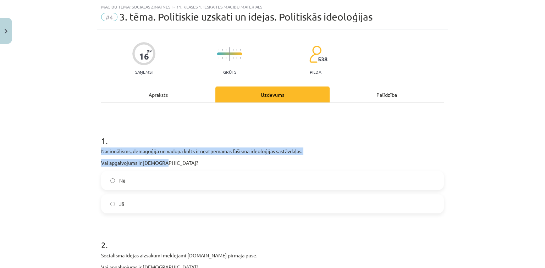
drag, startPoint x: 95, startPoint y: 147, endPoint x: 177, endPoint y: 164, distance: 83.6
copy div "Nacionālisms, demagoģija un vadoņa kults ir neatņemamas fašisma ideoloģijas sas…"
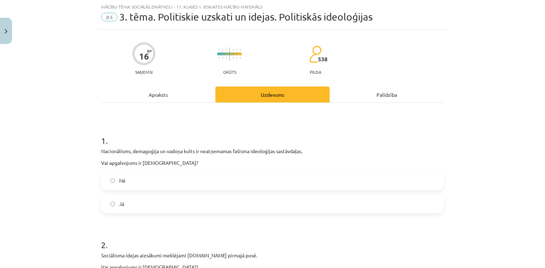
click at [150, 204] on label "Jā" at bounding box center [272, 204] width 341 height 18
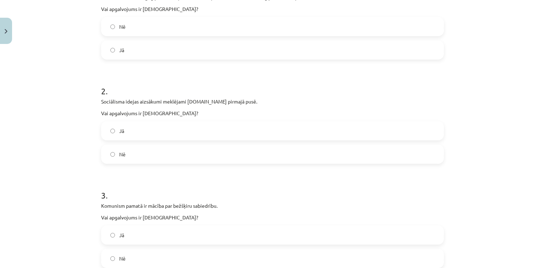
scroll to position [176, 0]
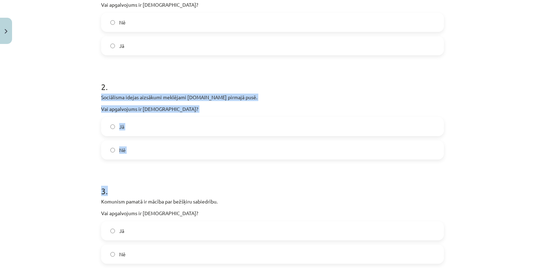
drag, startPoint x: 96, startPoint y: 92, endPoint x: 177, endPoint y: 162, distance: 106.7
copy form "Sociālisma idejas aizsākumi meklējami 19.gs pirmajā pusē. Vai apgalvojums ir pa…"
click at [155, 123] on label "Jā" at bounding box center [272, 127] width 341 height 18
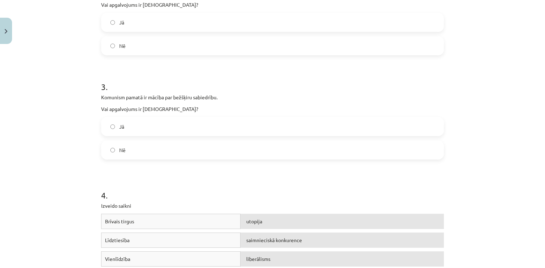
scroll to position [288, 0]
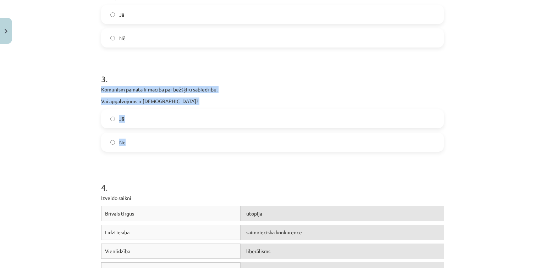
drag, startPoint x: 90, startPoint y: 87, endPoint x: 170, endPoint y: 148, distance: 100.8
click at [170, 148] on div "Mācību tēma: Sociālās zinātnes i - 11. klases 1. ieskaites mācību materiāls #4 …" at bounding box center [272, 134] width 545 height 268
copy div "Komunism pamatā ir mācība par bežšķiru sabiedrību. Vai apgalvojums ir pareizs? …"
click at [149, 113] on label "Jā" at bounding box center [272, 119] width 341 height 18
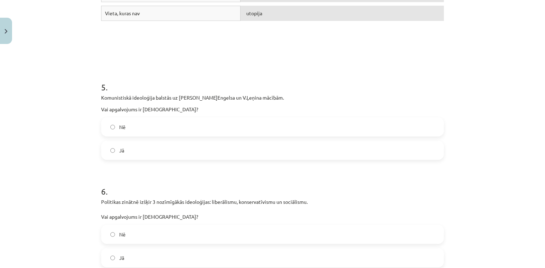
scroll to position [572, 0]
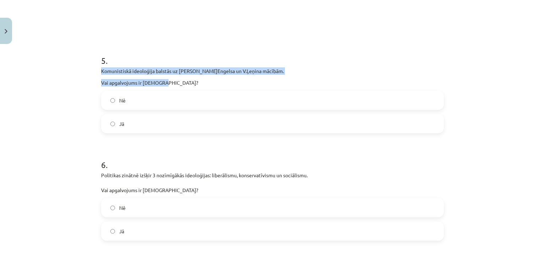
drag, startPoint x: 92, startPoint y: 68, endPoint x: 166, endPoint y: 84, distance: 76.0
click at [166, 84] on div "Mācību tēma: Sociālās zinātnes i - 11. klases 1. ieskaites mācību materiāls #4 …" at bounding box center [272, 134] width 545 height 268
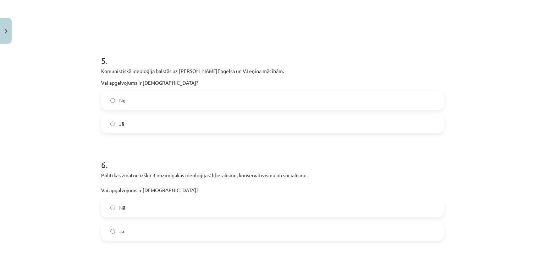
click at [180, 127] on label "Jā" at bounding box center [272, 124] width 341 height 18
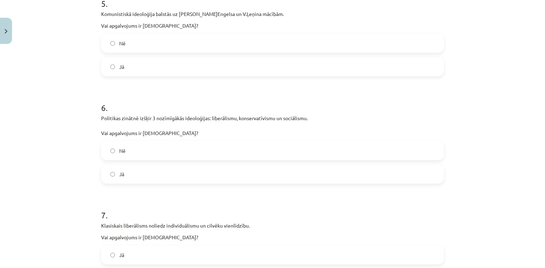
scroll to position [667, 0]
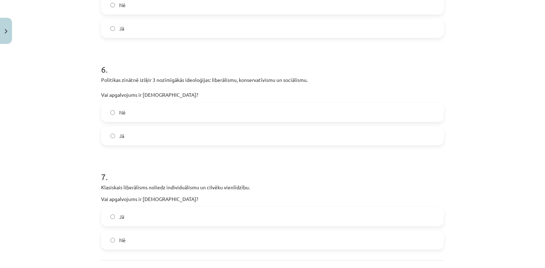
click at [192, 135] on label "Jā" at bounding box center [272, 136] width 341 height 18
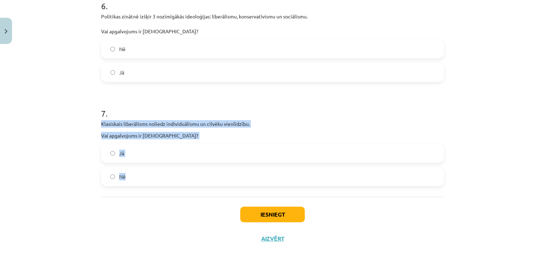
drag, startPoint x: 93, startPoint y: 119, endPoint x: 155, endPoint y: 170, distance: 80.1
click at [155, 170] on div "Mācību tēma: Sociālās zinātnes i - 11. klases 1. ieskaites mācību materiāls #4 …" at bounding box center [272, 134] width 545 height 268
click at [155, 172] on label "Nē" at bounding box center [272, 177] width 341 height 18
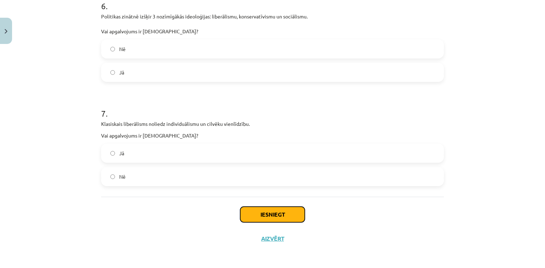
click at [260, 213] on button "Iesniegt" at bounding box center [272, 215] width 65 height 16
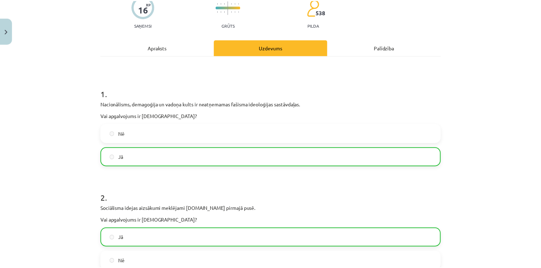
scroll to position [15, 0]
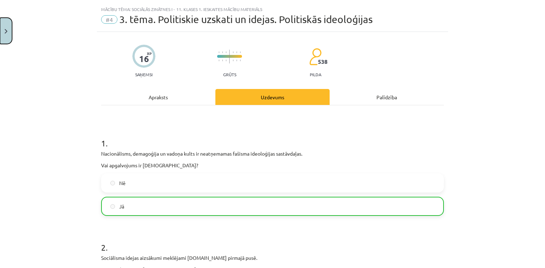
click at [0, 35] on button "Close" at bounding box center [6, 31] width 12 height 26
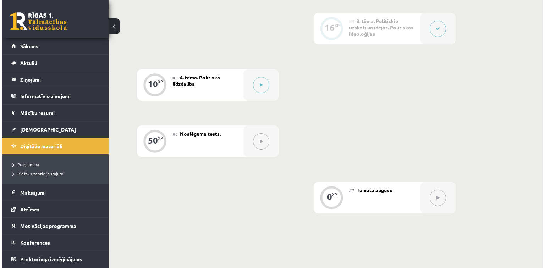
scroll to position [363, 0]
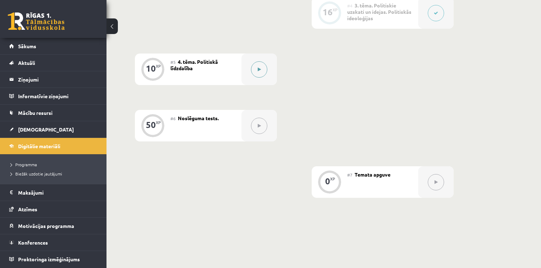
click at [256, 77] on button at bounding box center [259, 69] width 16 height 16
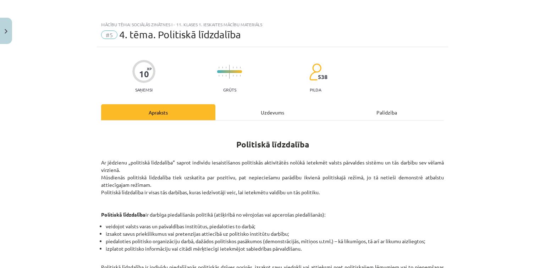
click at [263, 109] on div "Uzdevums" at bounding box center [272, 112] width 114 height 16
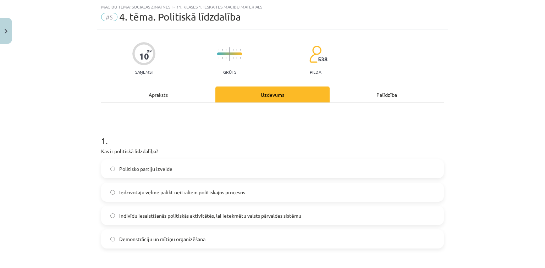
click at [163, 89] on div "Apraksts" at bounding box center [158, 95] width 114 height 16
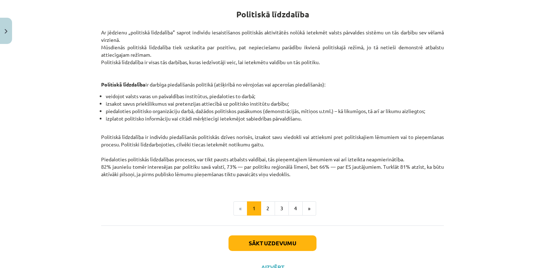
scroll to position [142, 0]
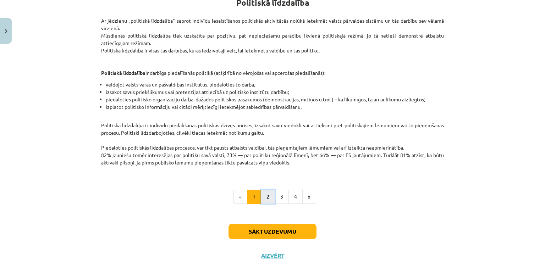
click at [266, 196] on button "2" at bounding box center [268, 197] width 14 height 14
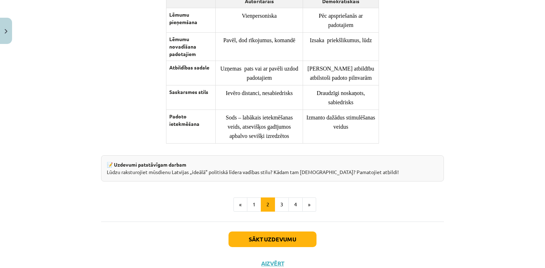
scroll to position [548, 0]
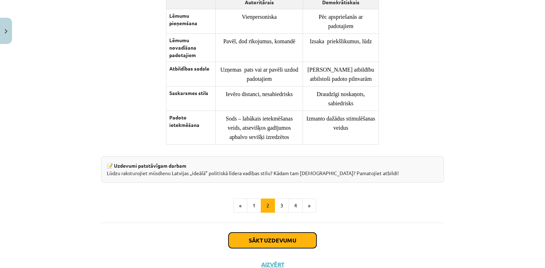
click at [258, 245] on button "Sākt uzdevumu" at bounding box center [273, 241] width 88 height 16
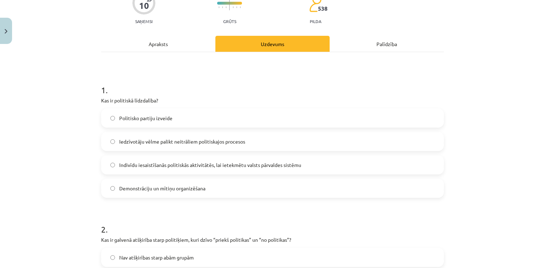
scroll to position [72, 0]
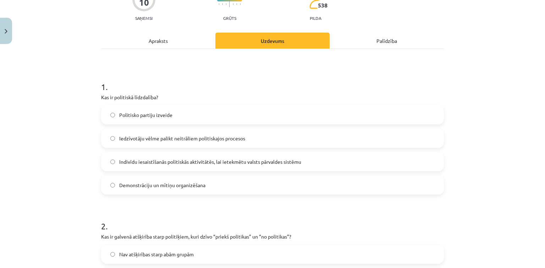
click at [208, 157] on label "Indivīdu iesaistīšanās politiskās aktivitātēs, lai ietekmētu valsts pārvaldes s…" at bounding box center [272, 162] width 341 height 18
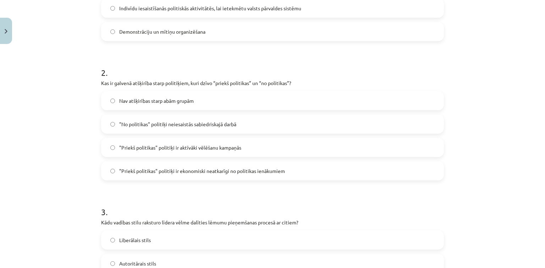
scroll to position [246, 0]
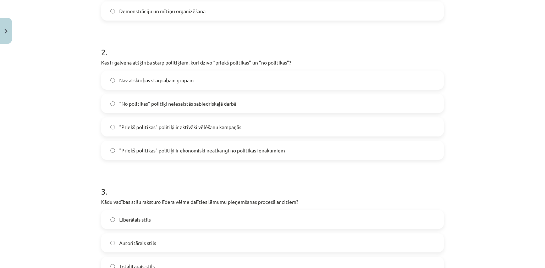
click at [197, 82] on label "Nav atšķirības starp abām grupām" at bounding box center [272, 80] width 341 height 18
click at [192, 131] on label ""Priekš politikas" politiķi ir aktīvāki vēlēšanu kampaņās" at bounding box center [272, 127] width 341 height 18
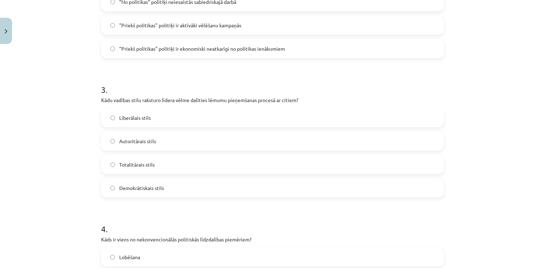
scroll to position [372, 0]
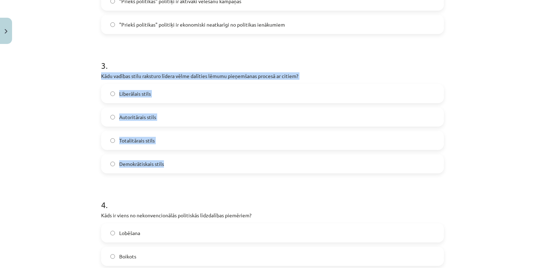
drag, startPoint x: 94, startPoint y: 76, endPoint x: 190, endPoint y: 163, distance: 129.4
click at [190, 163] on div "10 XP Saņemsi Grūts 538 pilda Apraksts Uzdevums Palīdzība 1 . Kas ir politiskā …" at bounding box center [272, 96] width 351 height 842
copy div "Kādu vadības stilu raksturo līdera vēlme dalīties lēmumu pieņemšanas procesā ar…"
click at [194, 166] on label "Demokrātiskais stils" at bounding box center [272, 164] width 341 height 18
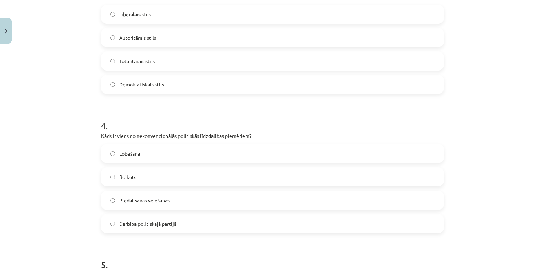
scroll to position [454, 0]
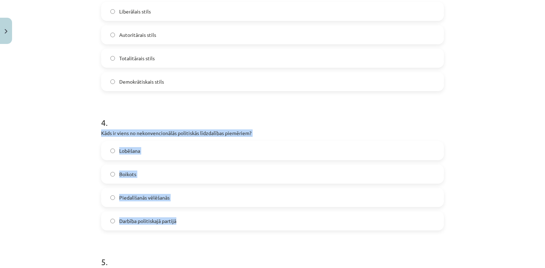
drag, startPoint x: 98, startPoint y: 131, endPoint x: 197, endPoint y: 223, distance: 135.3
click at [197, 223] on div "10 XP Saņemsi Grūts 538 pilda Apraksts Uzdevums Palīdzība 1 . Kas ir politiskā …" at bounding box center [272, 14] width 351 height 842
copy div "Kāds ir viens no nekonvencionālās politiskās līdzdalības piemēriem? Lobēšana Bo…"
click at [177, 165] on label "Boikots" at bounding box center [272, 174] width 341 height 18
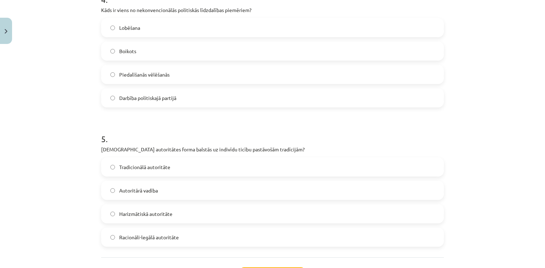
scroll to position [610, 0]
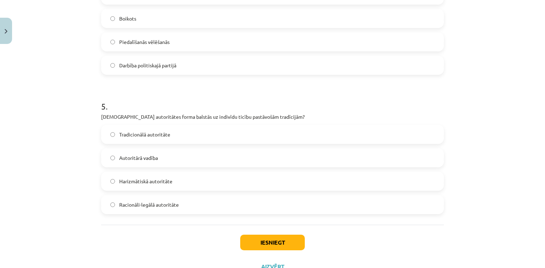
click at [159, 138] on span "Tradicionālā autoritāte" at bounding box center [144, 134] width 51 height 7
click at [271, 247] on button "Iesniegt" at bounding box center [272, 243] width 65 height 16
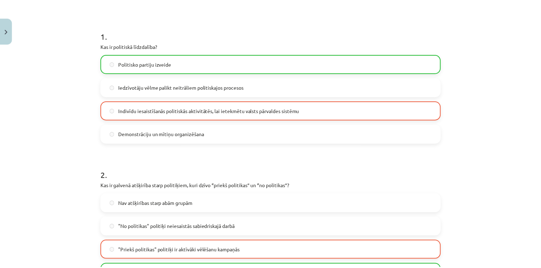
scroll to position [114, 0]
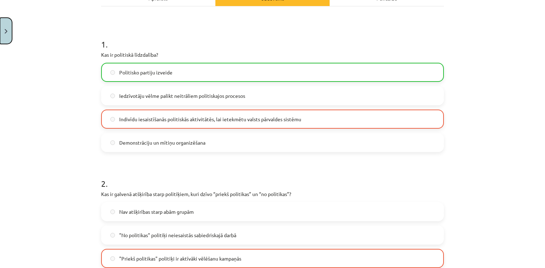
click at [7, 37] on button "Close" at bounding box center [6, 31] width 12 height 26
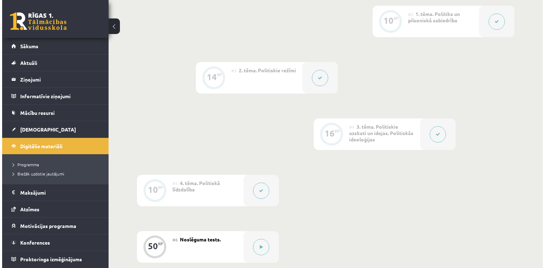
scroll to position [257, 0]
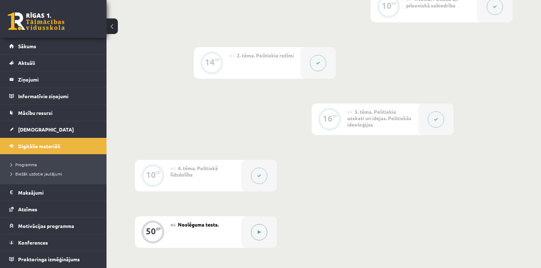
click at [269, 230] on div at bounding box center [258, 232] width 35 height 32
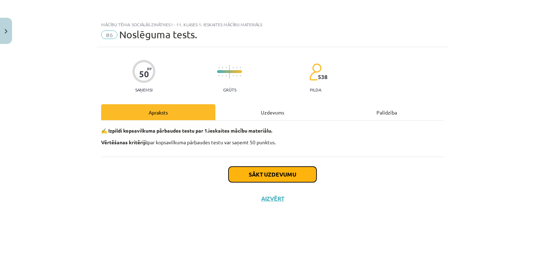
click at [278, 172] on button "Sākt uzdevumu" at bounding box center [273, 175] width 88 height 16
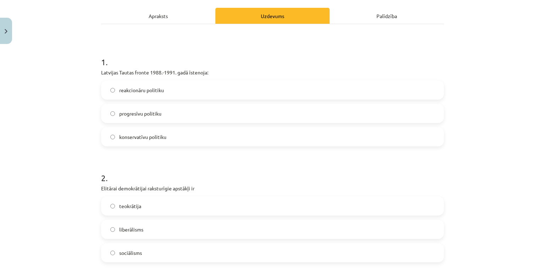
scroll to position [98, 0]
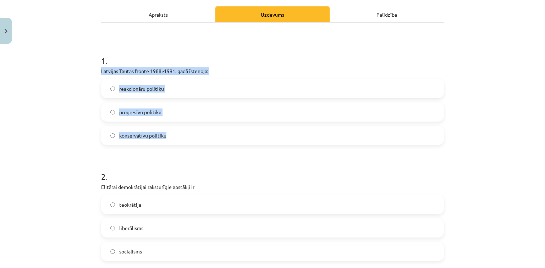
drag, startPoint x: 91, startPoint y: 68, endPoint x: 171, endPoint y: 129, distance: 100.5
click at [171, 129] on div "Mācību tēma: Sociālās zinātnes i - 11. klases 1. ieskaites mācību materiāls #6 …" at bounding box center [272, 134] width 545 height 268
copy div "Latvijas Tautas fronte 1988.-1991. gadā īstenoja: reakcionāru politiku progresī…"
click at [172, 110] on label "progresīvu politiku" at bounding box center [272, 112] width 341 height 18
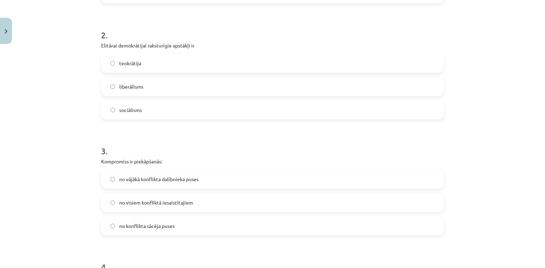
scroll to position [241, 0]
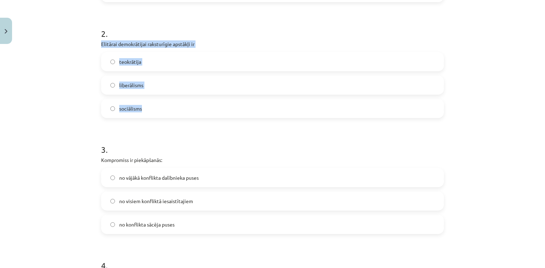
drag, startPoint x: 98, startPoint y: 44, endPoint x: 189, endPoint y: 100, distance: 106.9
copy div "Elitārai demokrātijai raksturīgie apstākļi ir teokrātija liberālisms sociālisms"
click at [162, 82] on label "liberālisms" at bounding box center [272, 85] width 341 height 18
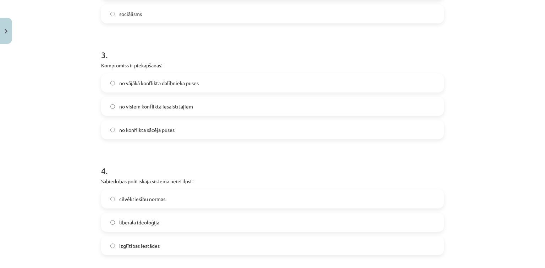
scroll to position [338, 0]
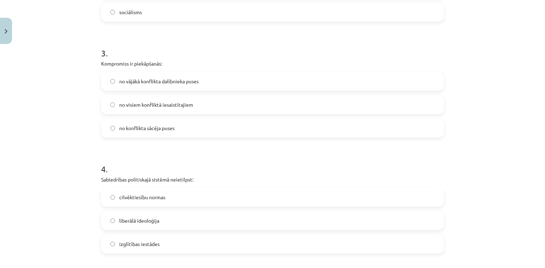
click at [179, 111] on label "no visiem konfliktā iesaistītajiem" at bounding box center [272, 105] width 341 height 18
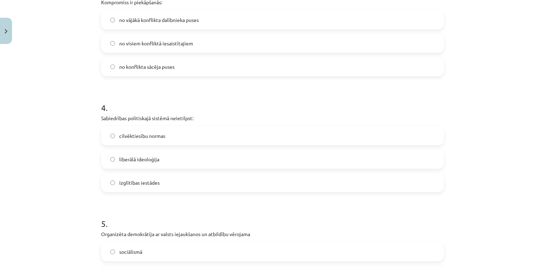
scroll to position [405, 0]
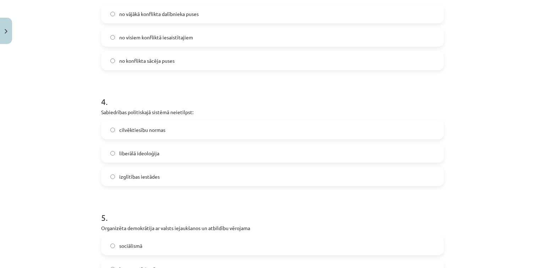
click at [155, 61] on span "no konflikta sācēja puses" at bounding box center [146, 60] width 55 height 7
click at [158, 144] on label "liberālā ideoloģija" at bounding box center [272, 153] width 341 height 18
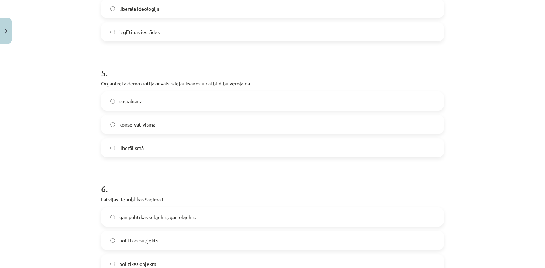
scroll to position [551, 0]
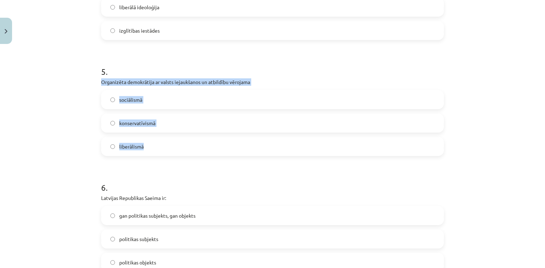
drag, startPoint x: 97, startPoint y: 77, endPoint x: 153, endPoint y: 148, distance: 90.2
click at [153, 148] on div "50 XP Saņemsi Grūts 538 pilda Apraksts Uzdevums Palīdzība 1 . Latvijas Tautas f…" at bounding box center [272, 148] width 351 height 1305
click at [127, 96] on span "sociālismā" at bounding box center [130, 99] width 23 height 7
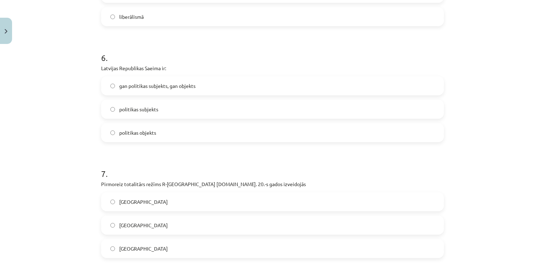
scroll to position [682, 0]
click at [163, 87] on span "gan politikas subjekts, gan objekts" at bounding box center [157, 84] width 76 height 7
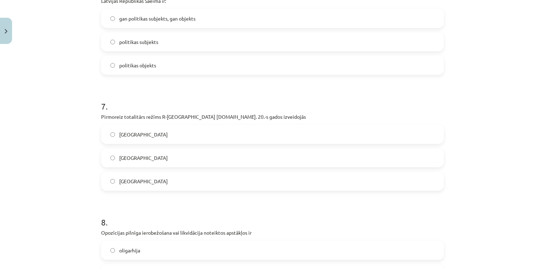
scroll to position [758, 0]
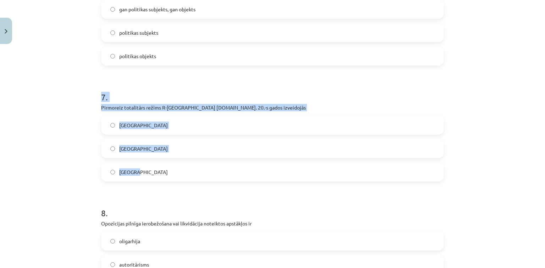
drag, startPoint x: 89, startPoint y: 101, endPoint x: 166, endPoint y: 172, distance: 104.5
click at [166, 172] on div "Mācību tēma: Sociālās zinātnes i - 11. klases 1. ieskaites mācību materiāls #6 …" at bounding box center [272, 134] width 545 height 268
click at [136, 157] on label "Itālijā" at bounding box center [272, 149] width 341 height 18
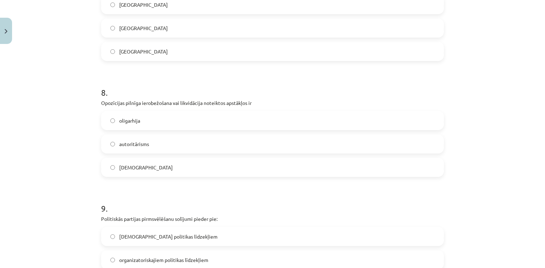
scroll to position [875, 0]
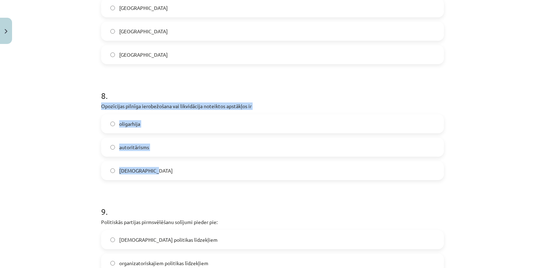
drag, startPoint x: 95, startPoint y: 102, endPoint x: 180, endPoint y: 173, distance: 110.9
click at [152, 171] on label "totalitārisms" at bounding box center [272, 171] width 341 height 18
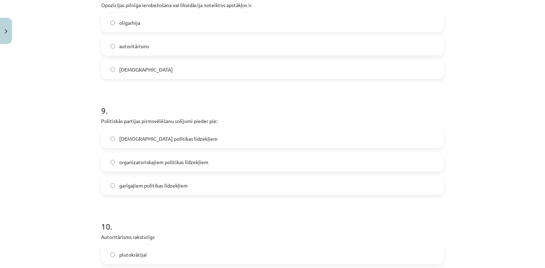
scroll to position [989, 0]
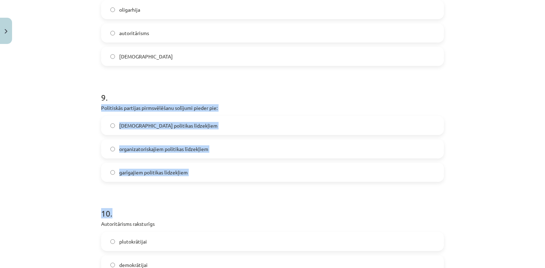
drag, startPoint x: 99, startPoint y: 104, endPoint x: 211, endPoint y: 186, distance: 139.2
click at [201, 209] on h1 "10 ." at bounding box center [272, 207] width 343 height 22
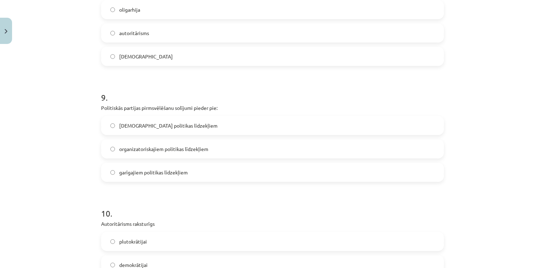
click at [205, 177] on label "garīgajiem politikas līdzekļiem" at bounding box center [272, 173] width 341 height 18
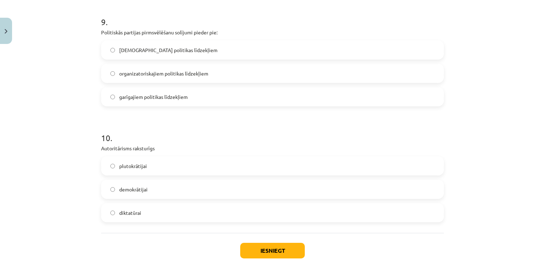
scroll to position [1101, 0]
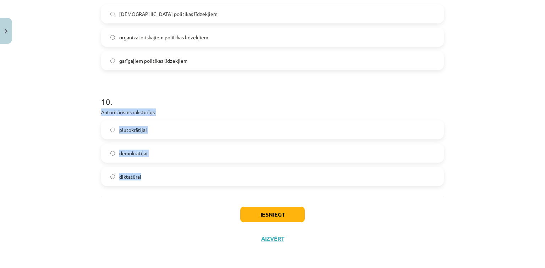
drag, startPoint x: 95, startPoint y: 111, endPoint x: 166, endPoint y: 176, distance: 96.7
click at [166, 184] on label "diktatūrai" at bounding box center [272, 177] width 341 height 18
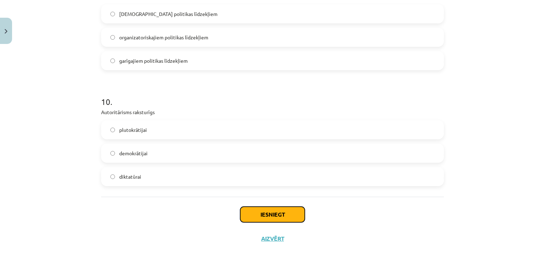
click at [261, 220] on button "Iesniegt" at bounding box center [272, 215] width 65 height 16
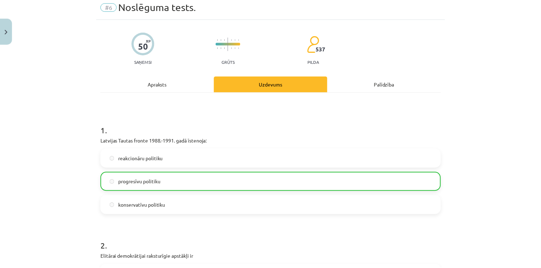
scroll to position [10, 0]
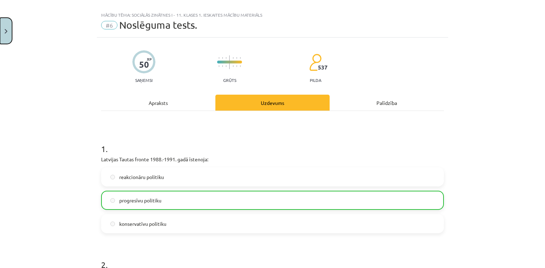
click at [3, 35] on button "Close" at bounding box center [6, 31] width 12 height 26
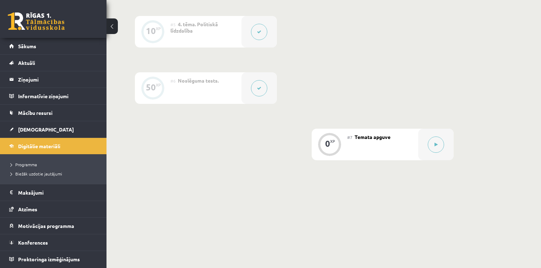
scroll to position [424, 0]
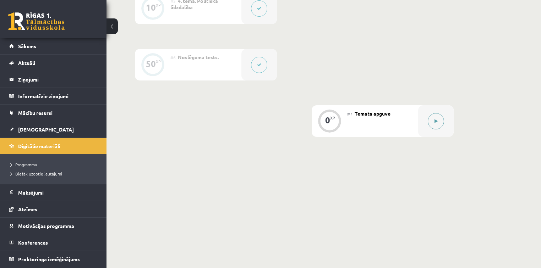
click at [437, 124] on button at bounding box center [436, 121] width 16 height 16
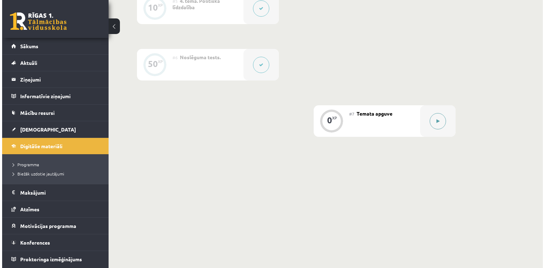
scroll to position [417, 0]
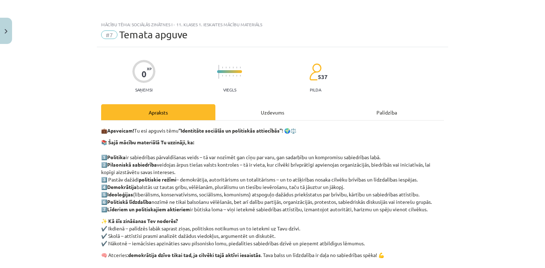
click at [243, 102] on div "0 XP Saņemsi Viegls 537 pilda Apraksts Uzdevums Palīdzība 💼 Apsveicam! Tu esi a…" at bounding box center [272, 197] width 351 height 300
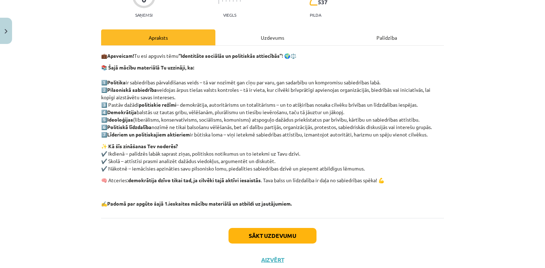
scroll to position [77, 0]
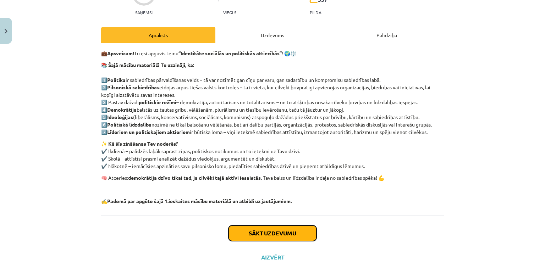
click at [271, 226] on button "Sākt uzdevumu" at bounding box center [273, 234] width 88 height 16
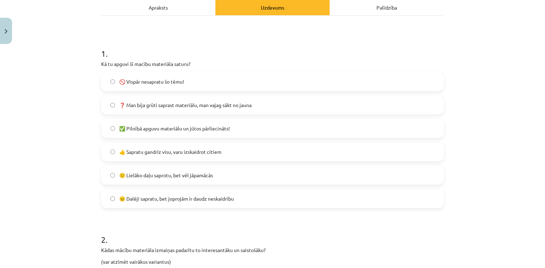
scroll to position [106, 0]
click at [170, 171] on span "🙂 Lielāko daļu saprotu, bet vēl jāpamācās" at bounding box center [166, 174] width 94 height 7
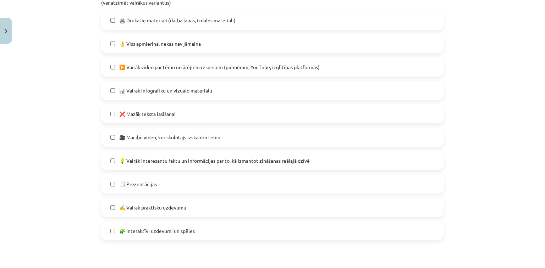
scroll to position [355, 0]
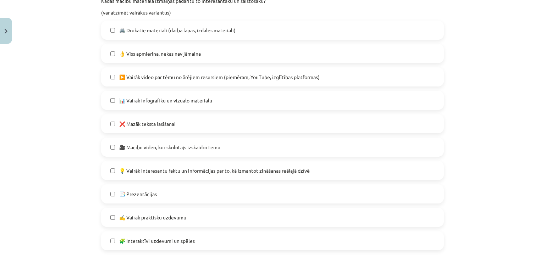
click at [156, 246] on label "🧩 Interaktīvi uzdevumi un spēles" at bounding box center [272, 241] width 341 height 18
click at [180, 167] on span "💡 Vairāk interesantu faktu un informācijas par to, kā izmantot zināšanas reālaj…" at bounding box center [214, 170] width 191 height 7
click at [184, 120] on label "❌ Mazāk teksta lasīšanai" at bounding box center [272, 124] width 341 height 18
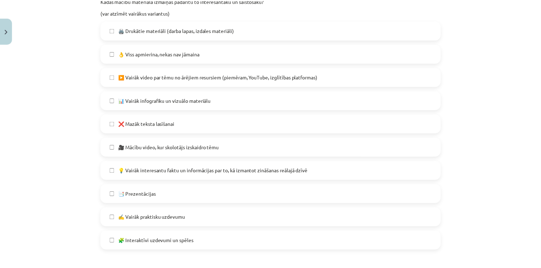
scroll to position [544, 0]
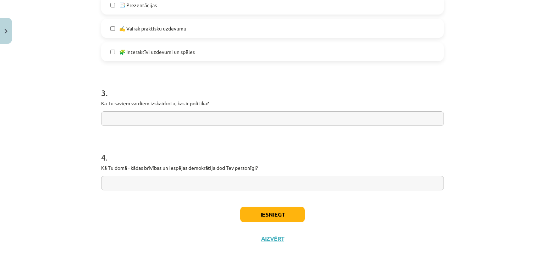
click at [320, 116] on input "text" at bounding box center [272, 118] width 343 height 15
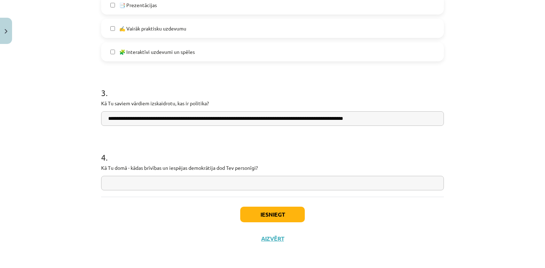
type input "**********"
click at [152, 180] on input "text" at bounding box center [272, 183] width 343 height 15
type input "**********"
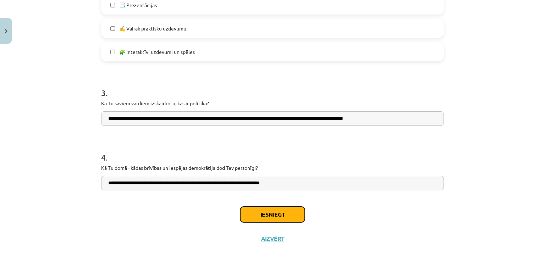
click at [262, 210] on button "Iesniegt" at bounding box center [272, 215] width 65 height 16
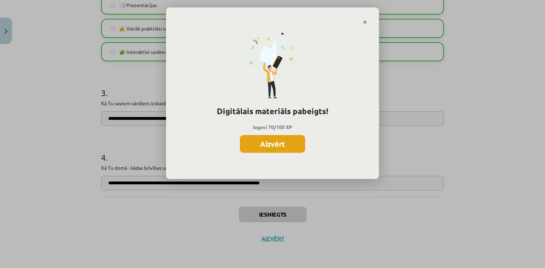
click at [272, 138] on button "Aizvērt" at bounding box center [272, 144] width 65 height 18
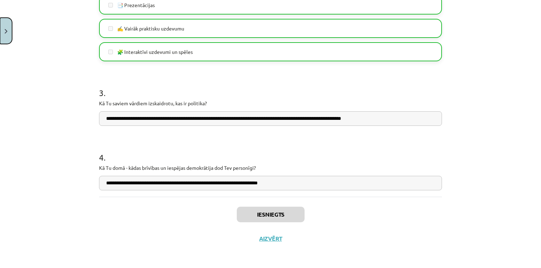
click at [4, 35] on button "Close" at bounding box center [6, 31] width 12 height 26
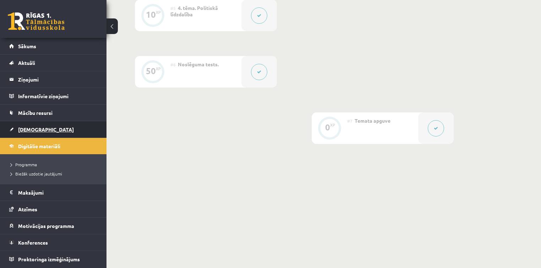
click at [54, 129] on link "[DEMOGRAPHIC_DATA]" at bounding box center [53, 129] width 88 height 16
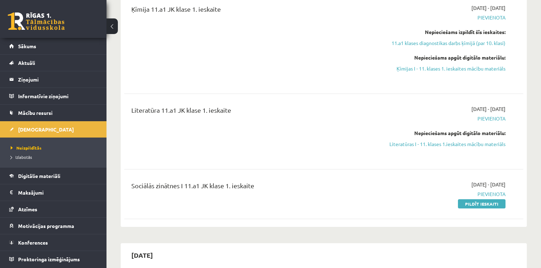
scroll to position [148, 0]
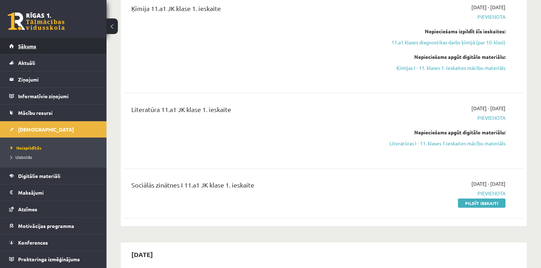
click at [61, 43] on link "Sākums" at bounding box center [53, 46] width 88 height 16
